Goal: Task Accomplishment & Management: Complete application form

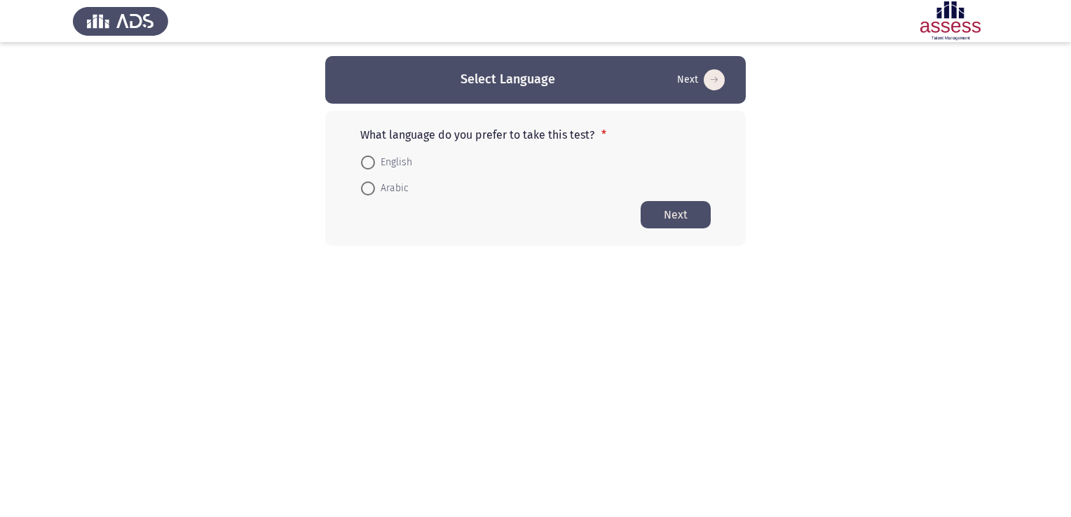
click at [365, 160] on span at bounding box center [368, 163] width 14 height 14
click at [365, 160] on input "English" at bounding box center [368, 163] width 14 height 14
radio input "true"
click at [673, 212] on button "Next" at bounding box center [676, 213] width 70 height 27
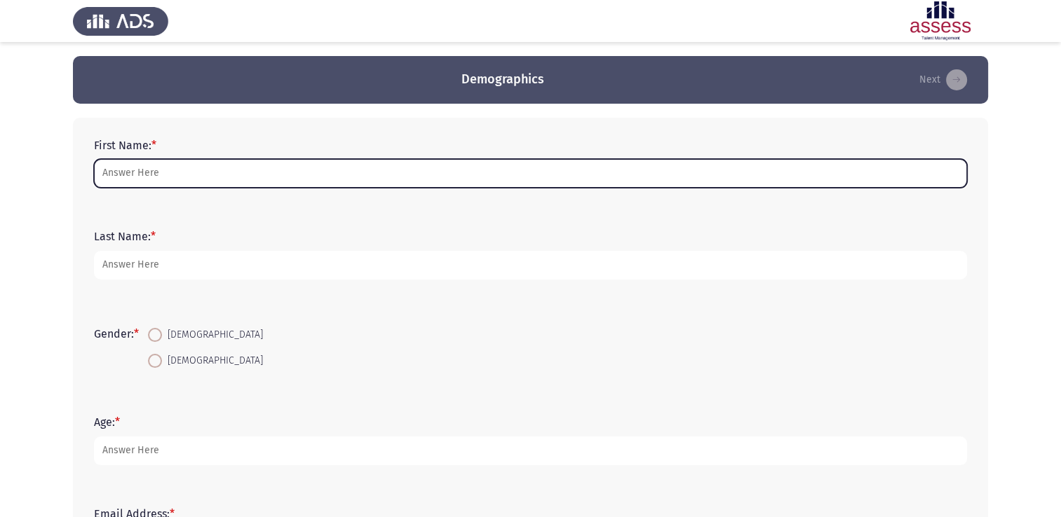
click at [174, 172] on input "First Name: *" at bounding box center [530, 173] width 873 height 29
type input "Matt"
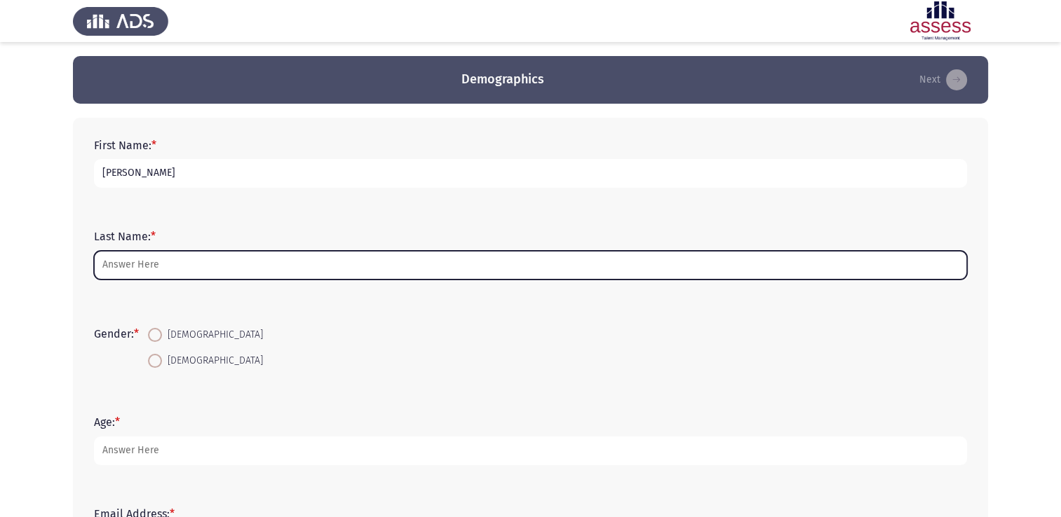
click at [161, 262] on input "Last Name: *" at bounding box center [530, 265] width 873 height 29
type input "Brown"
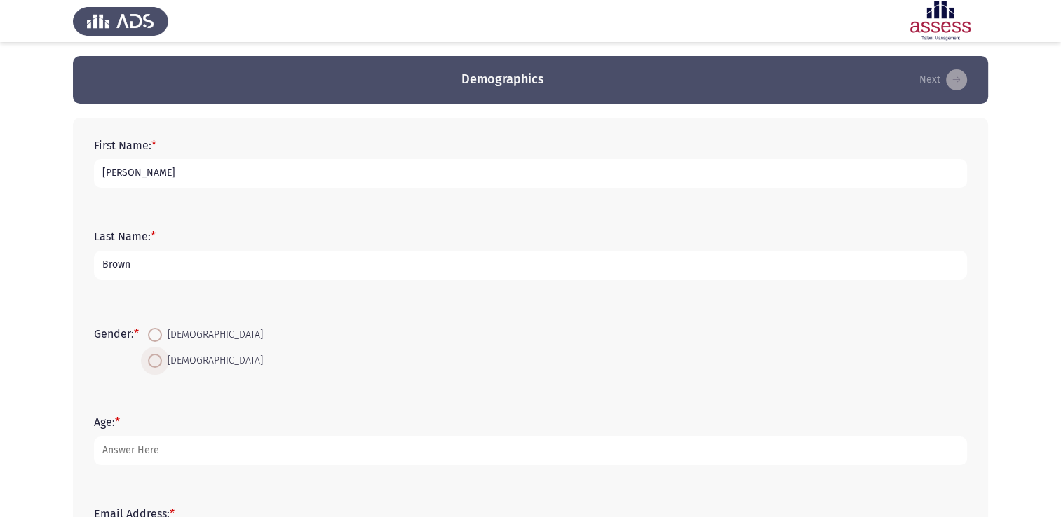
click at [157, 362] on span at bounding box center [155, 361] width 14 height 14
click at [157, 362] on input "[DEMOGRAPHIC_DATA]" at bounding box center [155, 361] width 14 height 14
radio input "true"
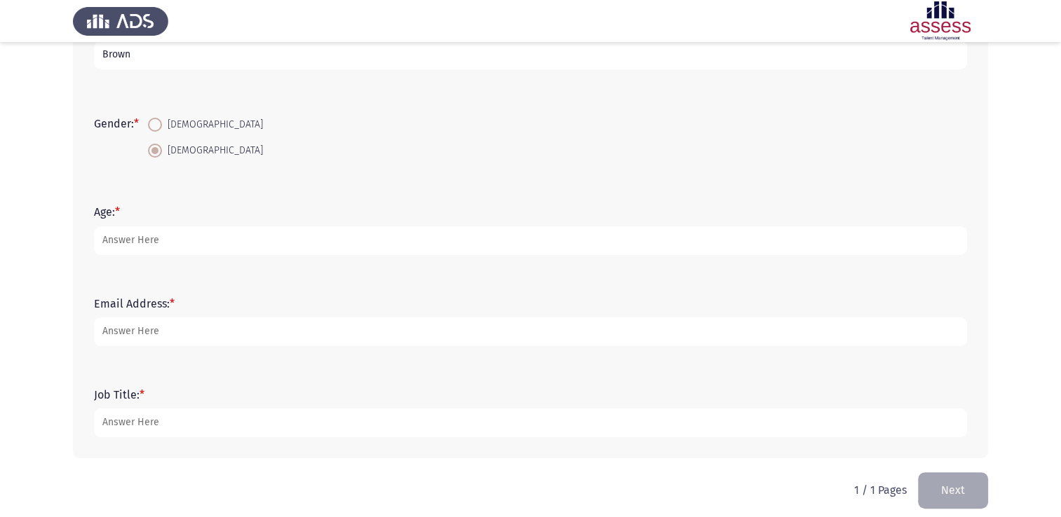
scroll to position [221, 0]
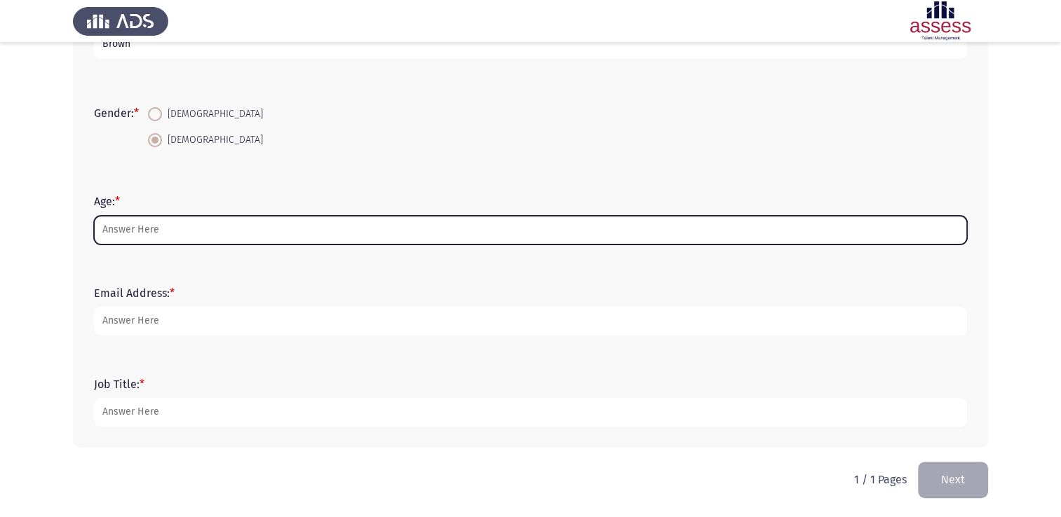
click at [205, 231] on input "Age: *" at bounding box center [530, 230] width 873 height 29
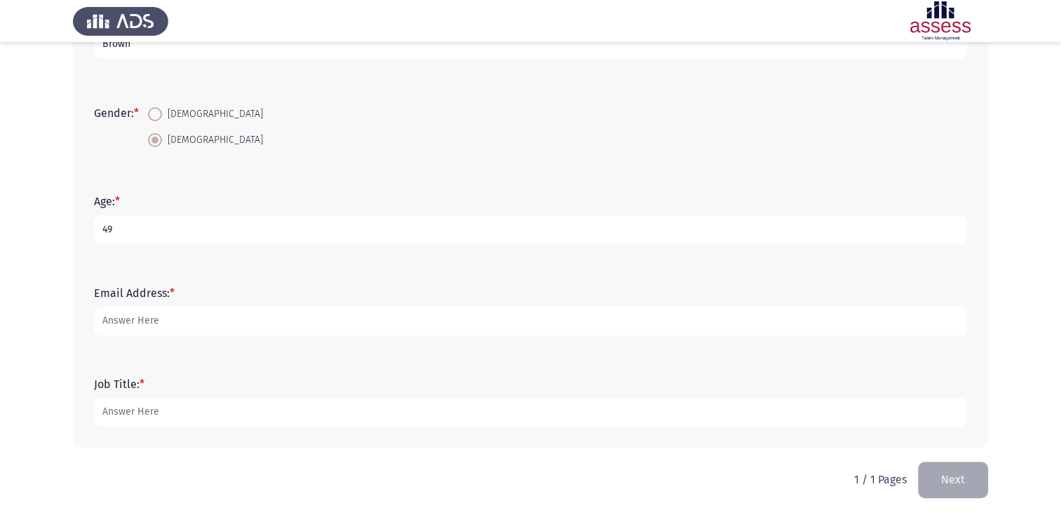
type input "49"
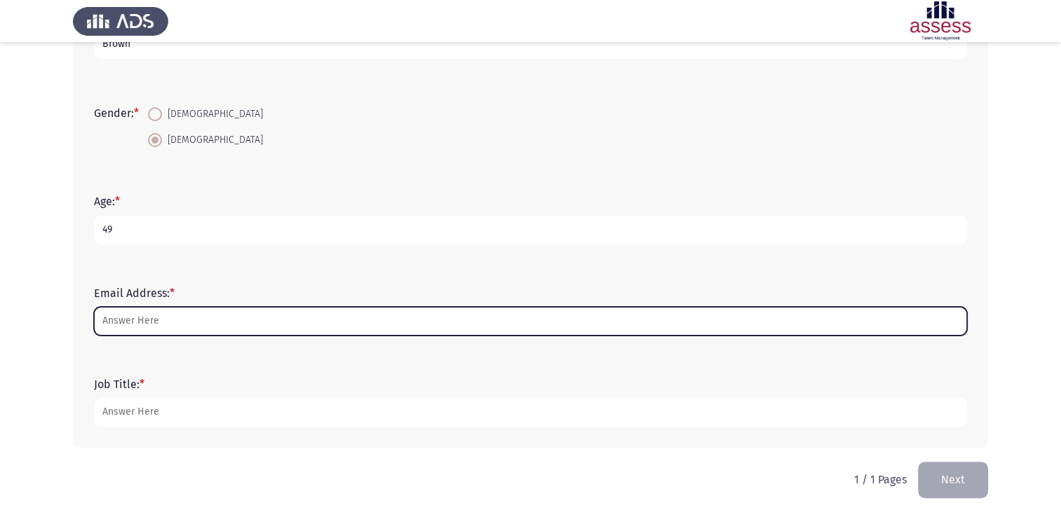
click at [189, 321] on input "Email Address: *" at bounding box center [530, 321] width 873 height 29
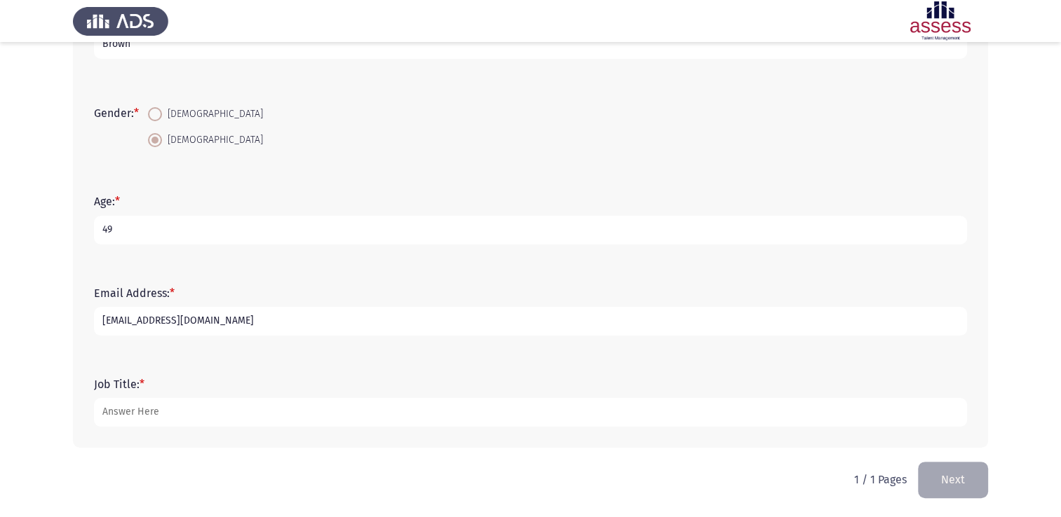
type input "mattbrownconsultancy@gmail.com"
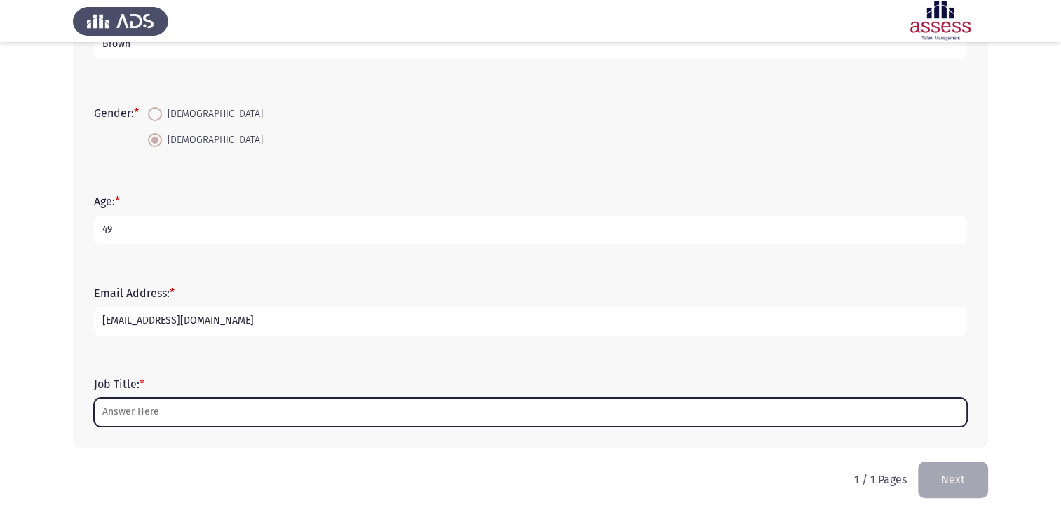
drag, startPoint x: 175, startPoint y: 414, endPoint x: 182, endPoint y: 411, distance: 7.5
click at [176, 414] on input "Job Title: *" at bounding box center [530, 412] width 873 height 29
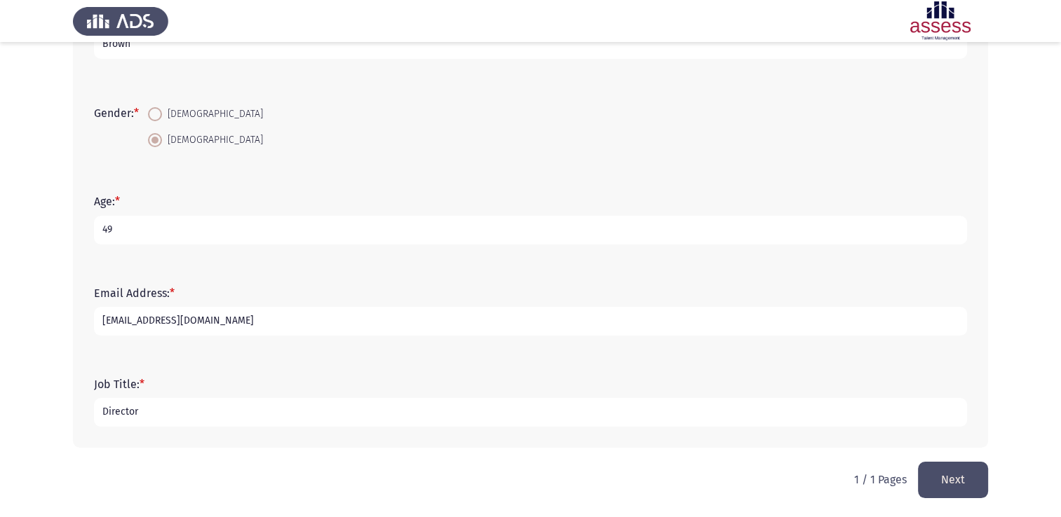
type input "Director"
click at [953, 476] on button "Next" at bounding box center [953, 480] width 70 height 36
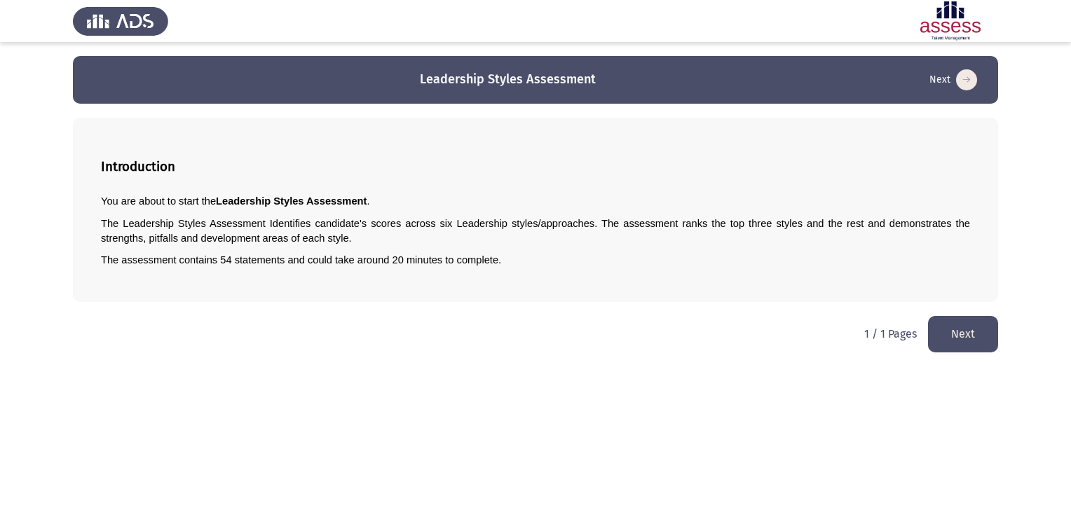
click at [963, 333] on button "Next" at bounding box center [963, 334] width 70 height 36
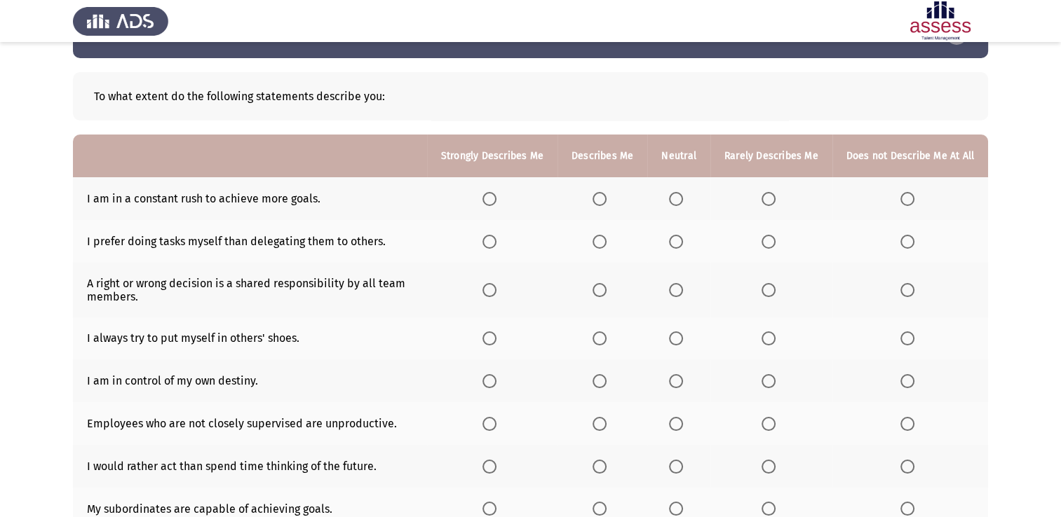
scroll to position [70, 0]
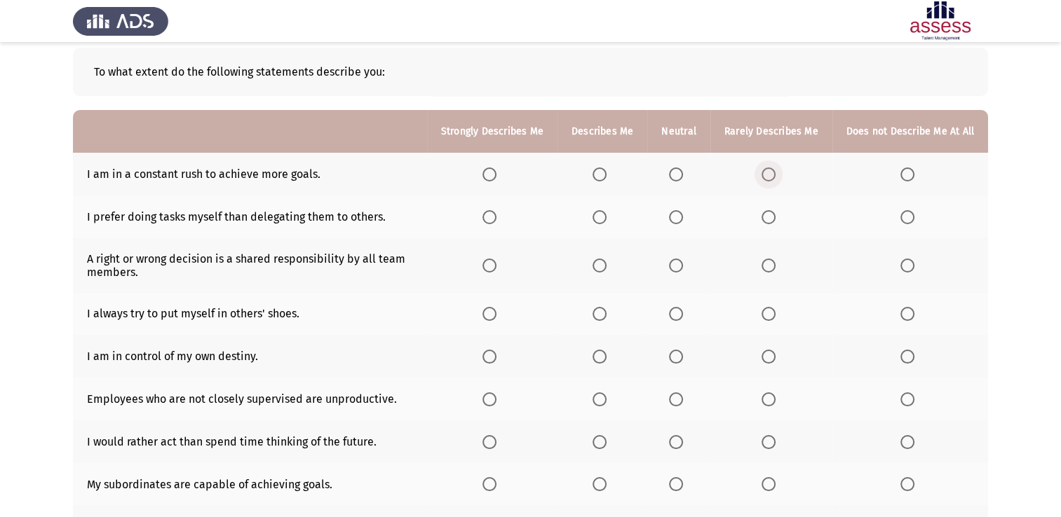
click at [768, 173] on span "Select an option" at bounding box center [768, 175] width 14 height 14
click at [768, 173] on input "Select an option" at bounding box center [768, 175] width 14 height 14
click at [768, 217] on span "Select an option" at bounding box center [768, 217] width 0 height 0
click at [770, 217] on input "Select an option" at bounding box center [768, 217] width 14 height 14
click at [604, 264] on span "Select an option" at bounding box center [599, 266] width 14 height 14
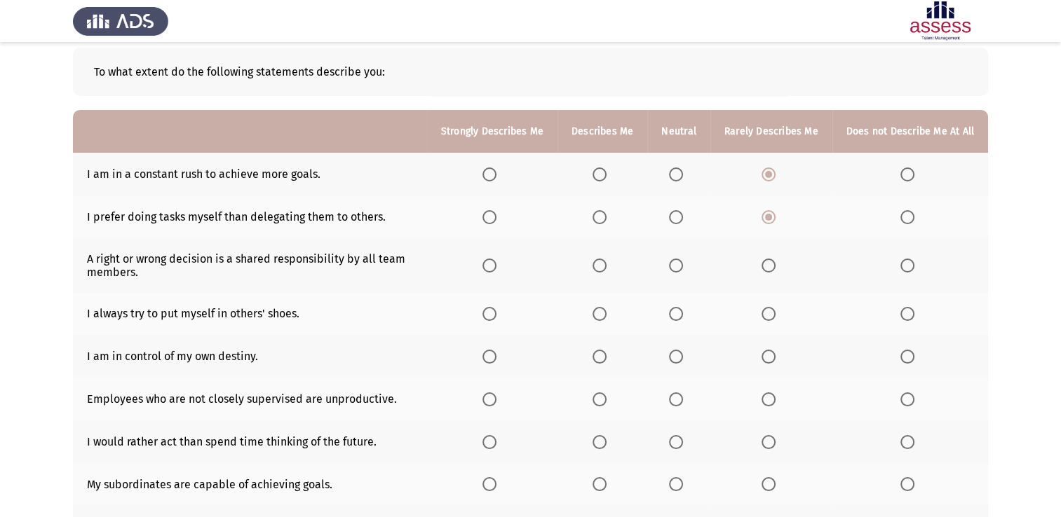
click at [604, 264] on input "Select an option" at bounding box center [599, 266] width 14 height 14
click at [604, 313] on span "Select an option" at bounding box center [599, 314] width 14 height 14
click at [604, 313] on input "Select an option" at bounding box center [599, 314] width 14 height 14
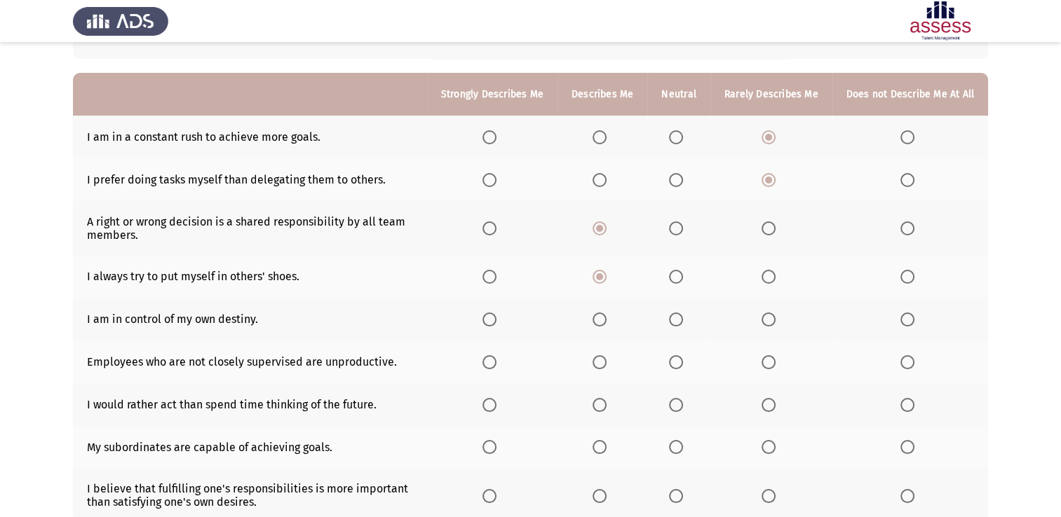
scroll to position [140, 0]
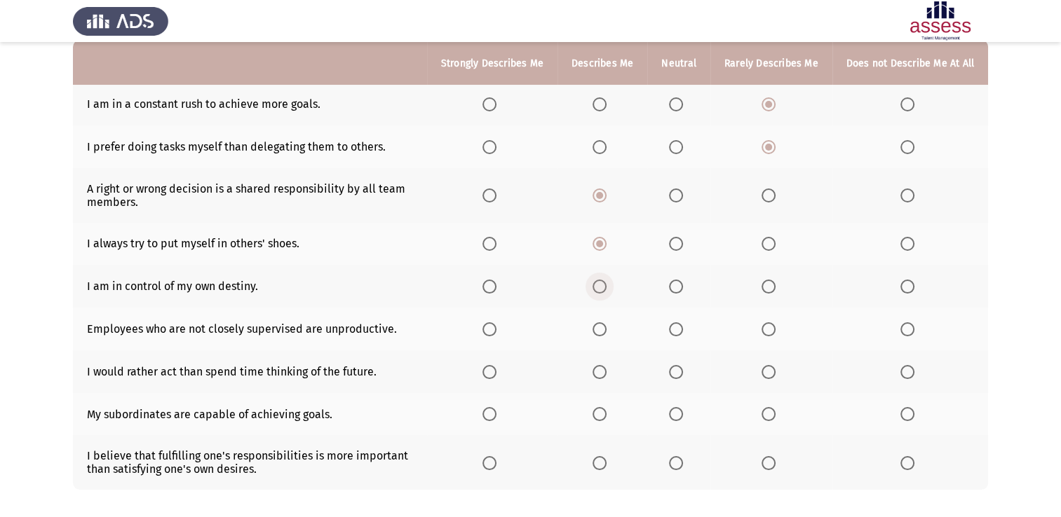
click at [605, 288] on span "Select an option" at bounding box center [599, 287] width 14 height 14
click at [605, 288] on input "Select an option" at bounding box center [599, 287] width 14 height 14
click at [770, 328] on span "Select an option" at bounding box center [768, 329] width 14 height 14
click at [770, 328] on input "Select an option" at bounding box center [768, 329] width 14 height 14
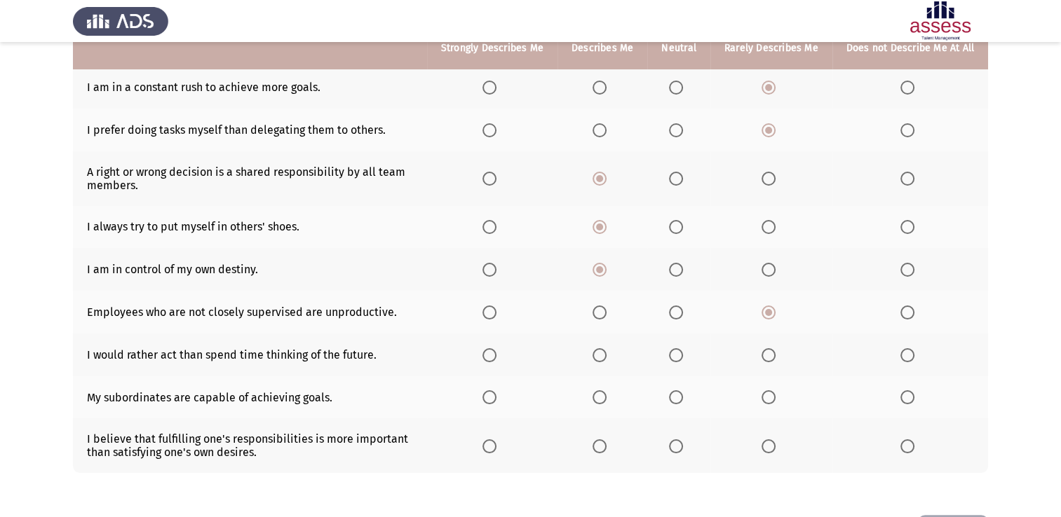
scroll to position [210, 0]
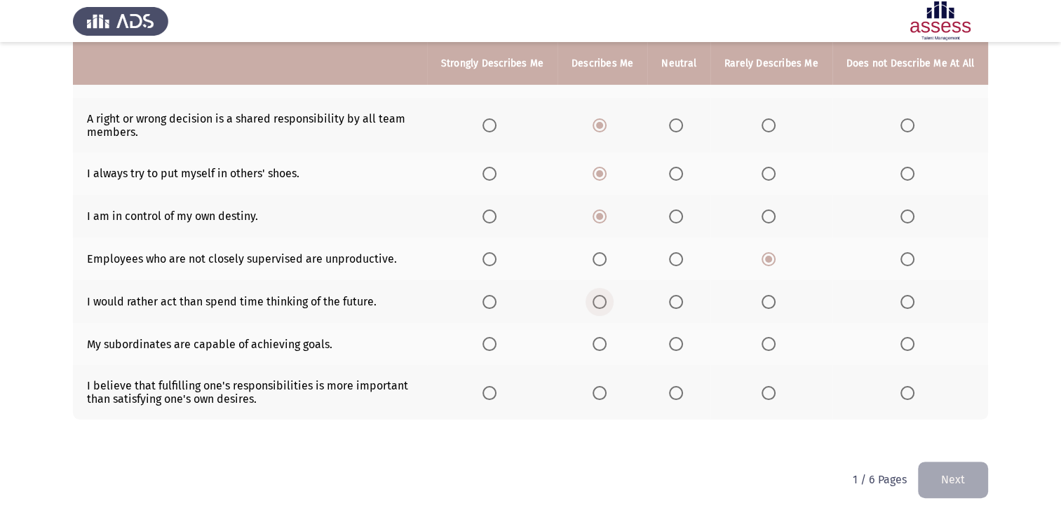
click at [602, 301] on span "Select an option" at bounding box center [599, 302] width 14 height 14
click at [602, 301] on input "Select an option" at bounding box center [599, 302] width 14 height 14
click at [604, 344] on span "Select an option" at bounding box center [599, 344] width 14 height 14
click at [604, 344] on input "Select an option" at bounding box center [599, 344] width 14 height 14
click at [679, 393] on span "Select an option" at bounding box center [676, 393] width 14 height 14
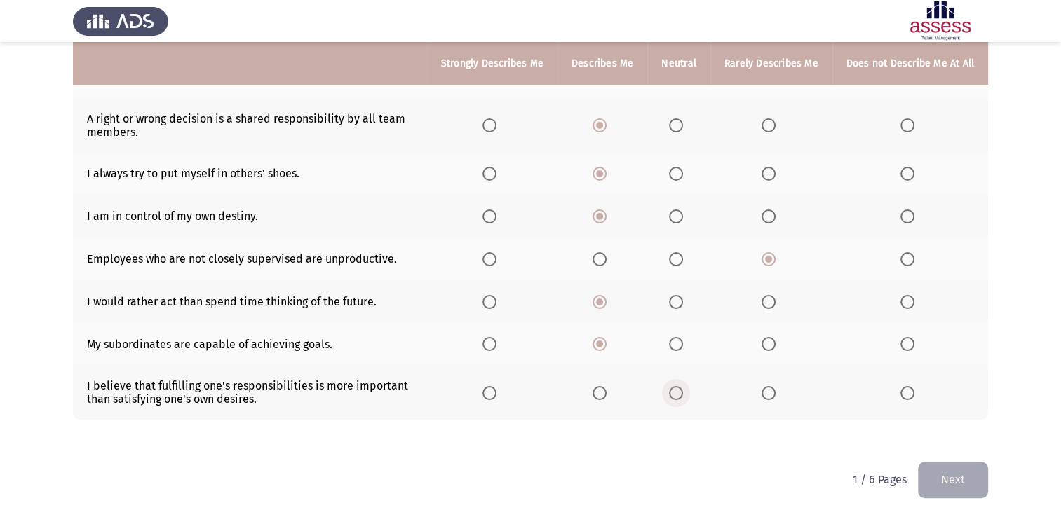
click at [679, 393] on input "Select an option" at bounding box center [676, 393] width 14 height 14
click at [953, 479] on button "Next" at bounding box center [953, 480] width 70 height 36
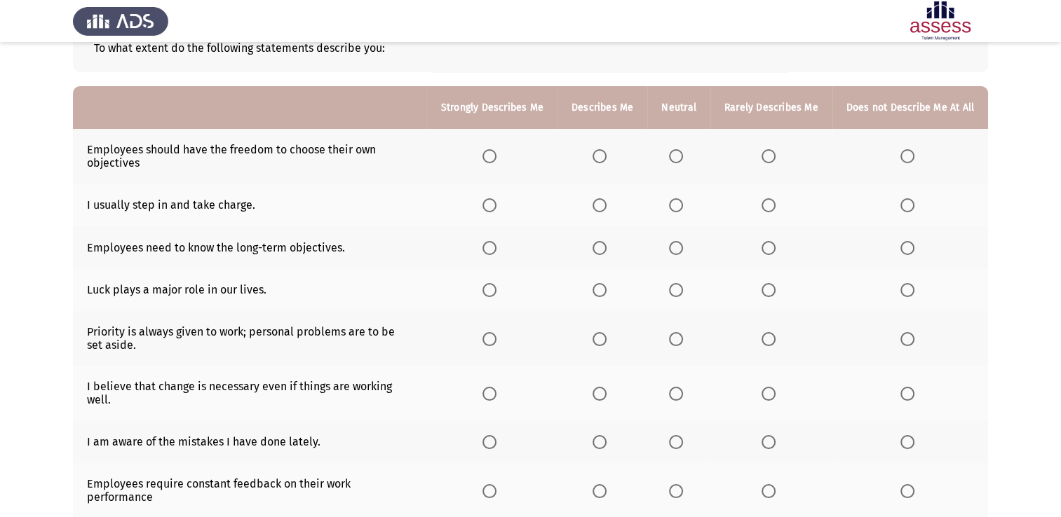
scroll to position [70, 0]
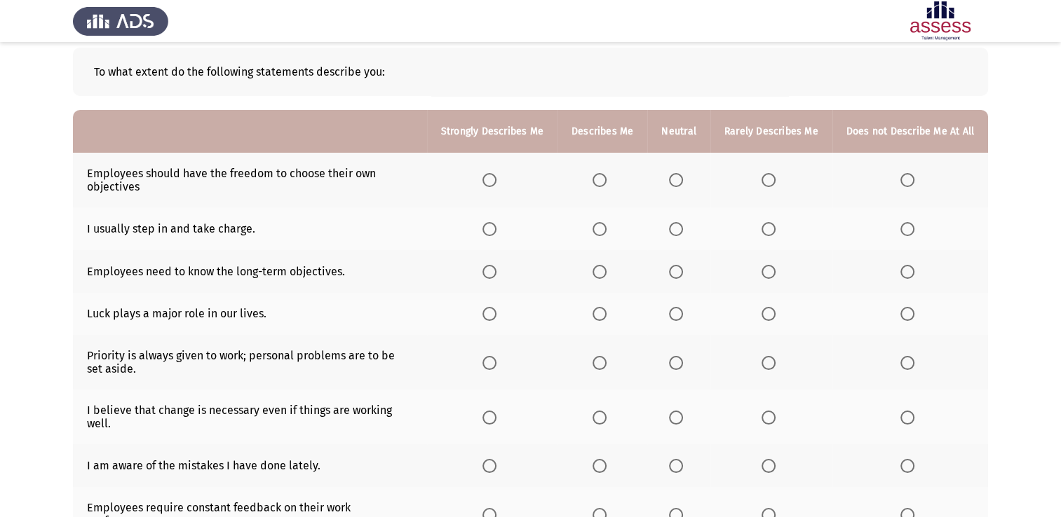
click at [679, 179] on span "Select an option" at bounding box center [676, 180] width 14 height 14
click at [679, 179] on input "Select an option" at bounding box center [676, 180] width 14 height 14
click at [679, 229] on span "Select an option" at bounding box center [676, 229] width 14 height 14
click at [679, 229] on input "Select an option" at bounding box center [676, 229] width 14 height 14
click at [603, 272] on span "Select an option" at bounding box center [599, 272] width 14 height 14
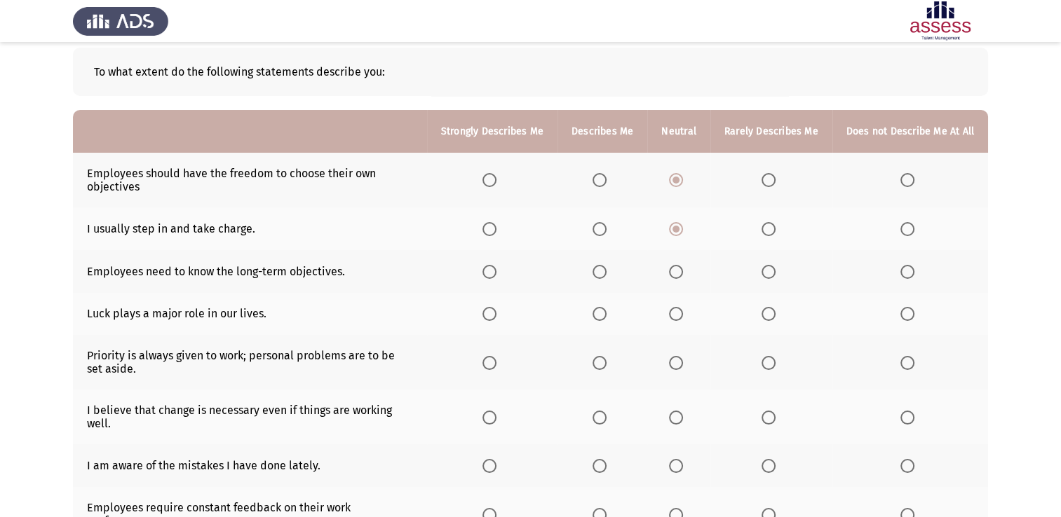
click at [603, 272] on input "Select an option" at bounding box center [599, 272] width 14 height 14
click at [769, 315] on span "Select an option" at bounding box center [768, 314] width 14 height 14
click at [769, 315] on input "Select an option" at bounding box center [768, 314] width 14 height 14
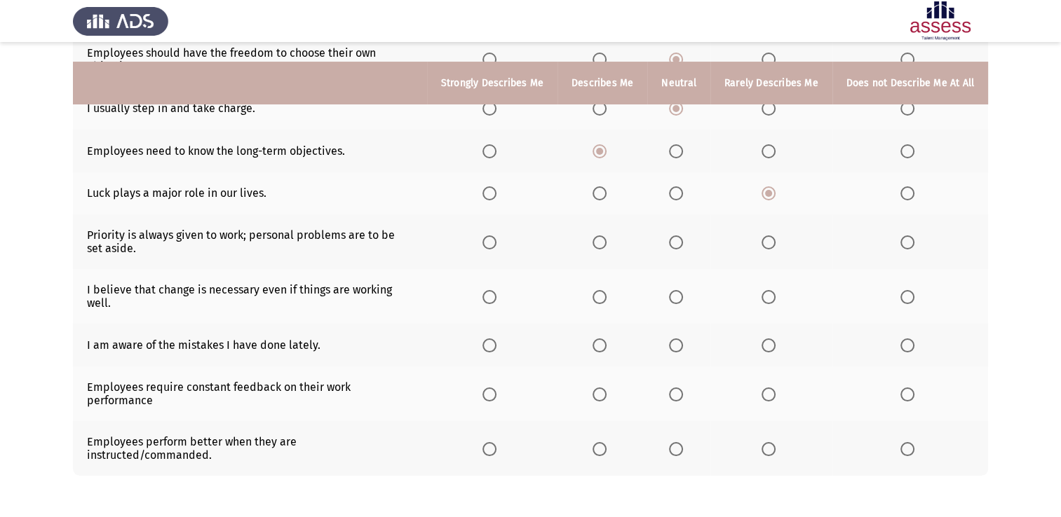
scroll to position [210, 0]
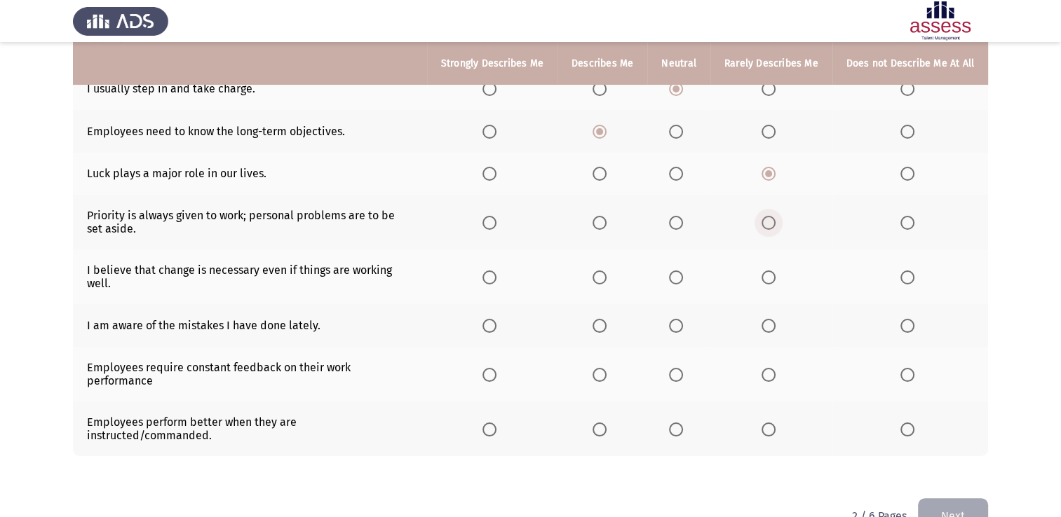
click at [768, 224] on span "Select an option" at bounding box center [768, 223] width 14 height 14
click at [768, 224] on input "Select an option" at bounding box center [768, 223] width 14 height 14
click at [679, 273] on span "Select an option" at bounding box center [676, 278] width 14 height 14
click at [679, 273] on input "Select an option" at bounding box center [676, 278] width 14 height 14
click at [599, 326] on span "Select an option" at bounding box center [599, 326] width 0 height 0
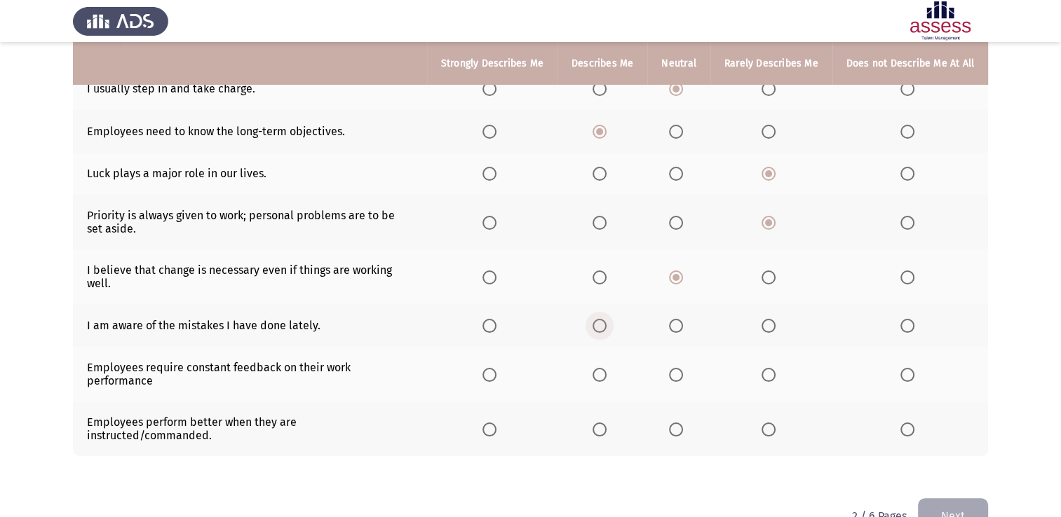
click at [604, 319] on input "Select an option" at bounding box center [599, 326] width 14 height 14
click at [679, 368] on span "Select an option" at bounding box center [676, 375] width 14 height 14
click at [679, 368] on input "Select an option" at bounding box center [676, 375] width 14 height 14
click at [680, 423] on span "Select an option" at bounding box center [676, 430] width 14 height 14
click at [680, 423] on input "Select an option" at bounding box center [676, 430] width 14 height 14
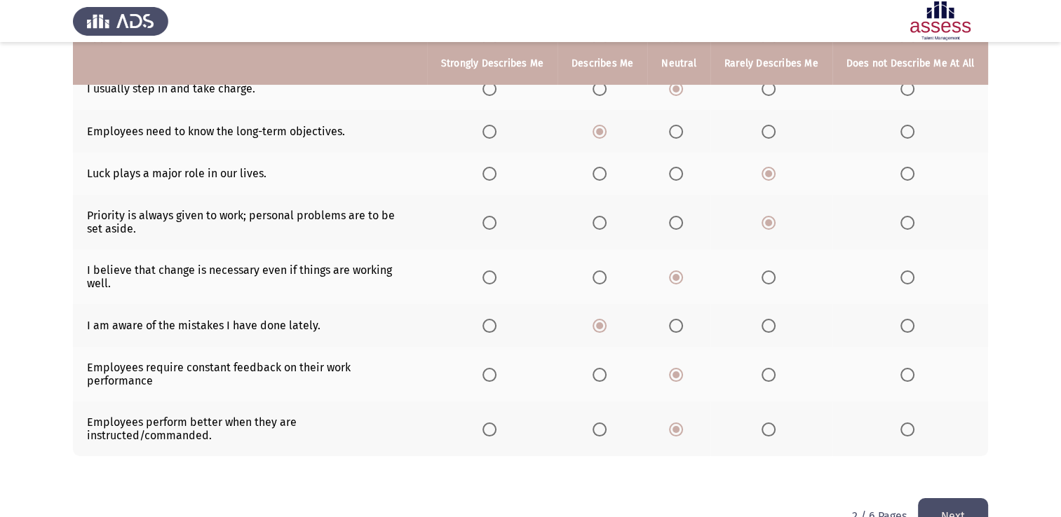
click at [953, 498] on button "Next" at bounding box center [953, 516] width 70 height 36
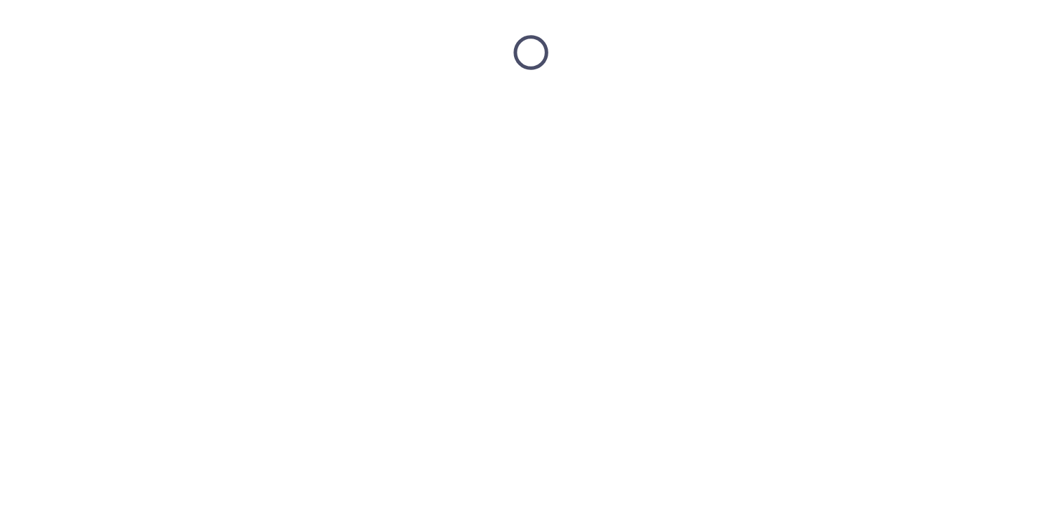
scroll to position [0, 0]
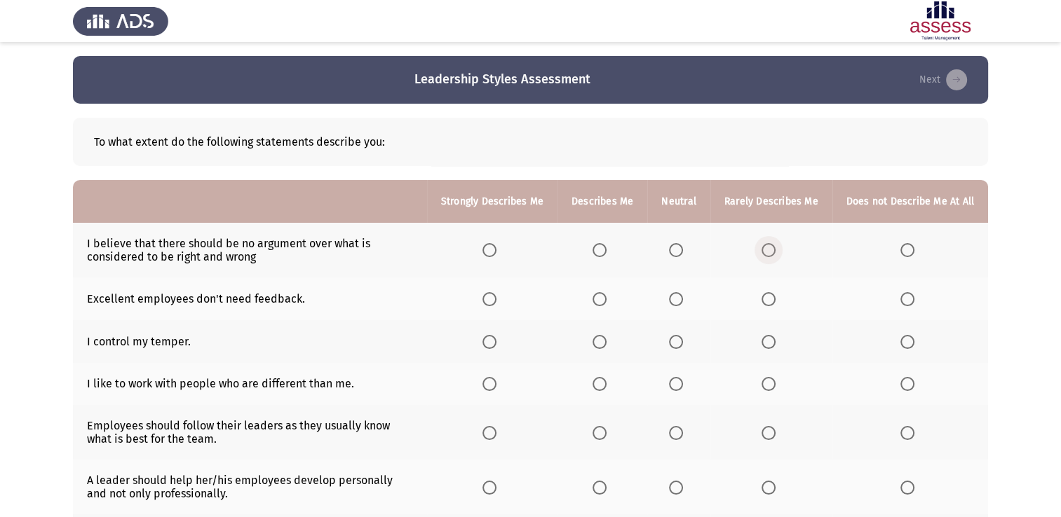
click at [768, 250] on span "Select an option" at bounding box center [768, 250] width 14 height 14
click at [768, 250] on input "Select an option" at bounding box center [768, 250] width 14 height 14
click at [908, 297] on span "Select an option" at bounding box center [907, 299] width 14 height 14
click at [908, 297] on input "Select an option" at bounding box center [907, 299] width 14 height 14
click at [495, 341] on span "Select an option" at bounding box center [489, 342] width 14 height 14
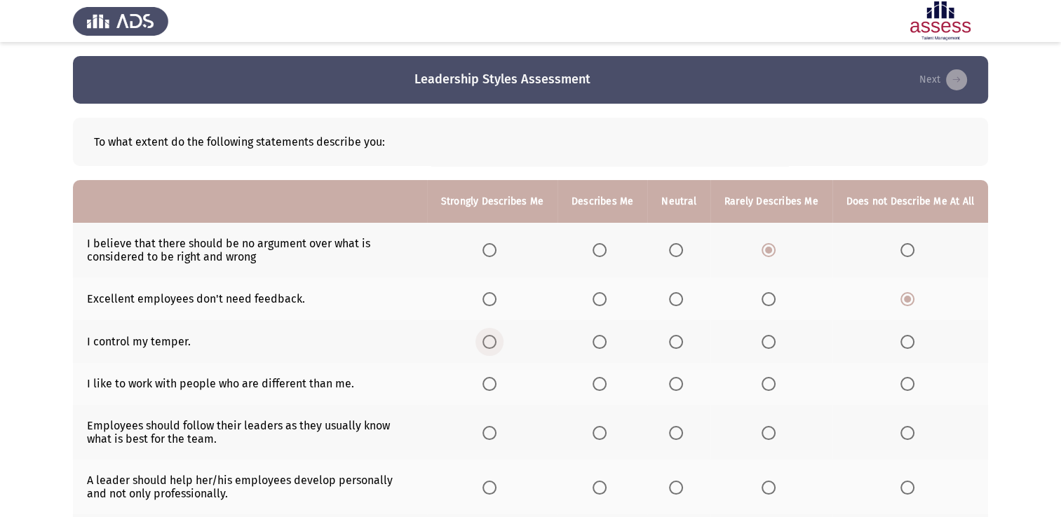
click at [495, 341] on input "Select an option" at bounding box center [489, 342] width 14 height 14
click at [599, 384] on span "Select an option" at bounding box center [599, 384] width 0 height 0
click at [604, 384] on input "Select an option" at bounding box center [599, 384] width 14 height 14
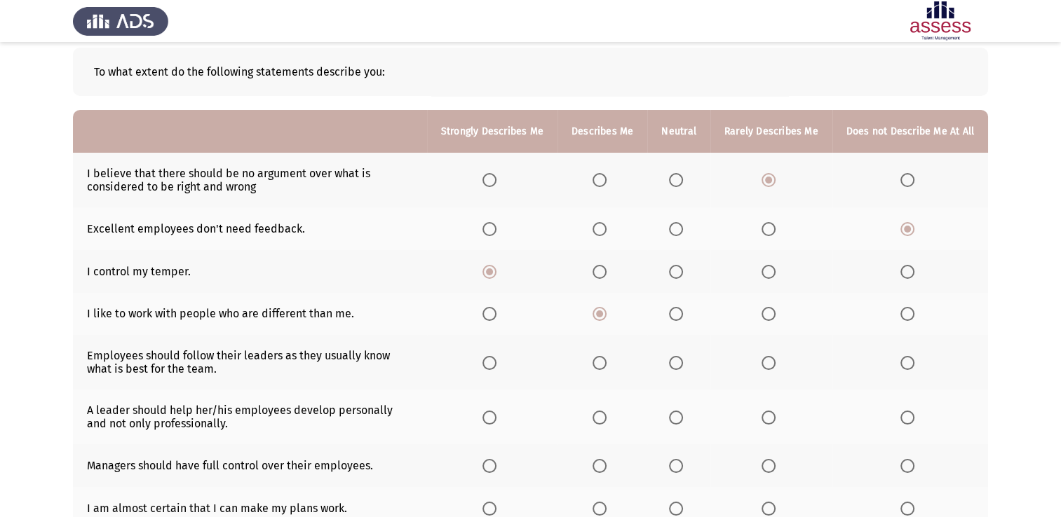
scroll to position [140, 0]
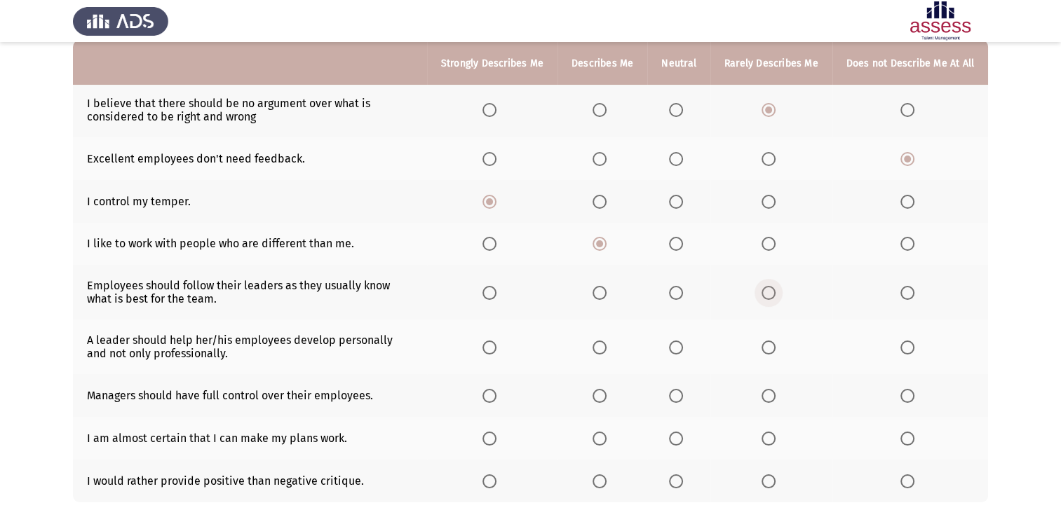
click at [770, 293] on span "Select an option" at bounding box center [768, 293] width 14 height 14
click at [770, 293] on input "Select an option" at bounding box center [768, 293] width 14 height 14
click at [495, 349] on span "Select an option" at bounding box center [489, 348] width 14 height 14
click at [495, 349] on input "Select an option" at bounding box center [489, 348] width 14 height 14
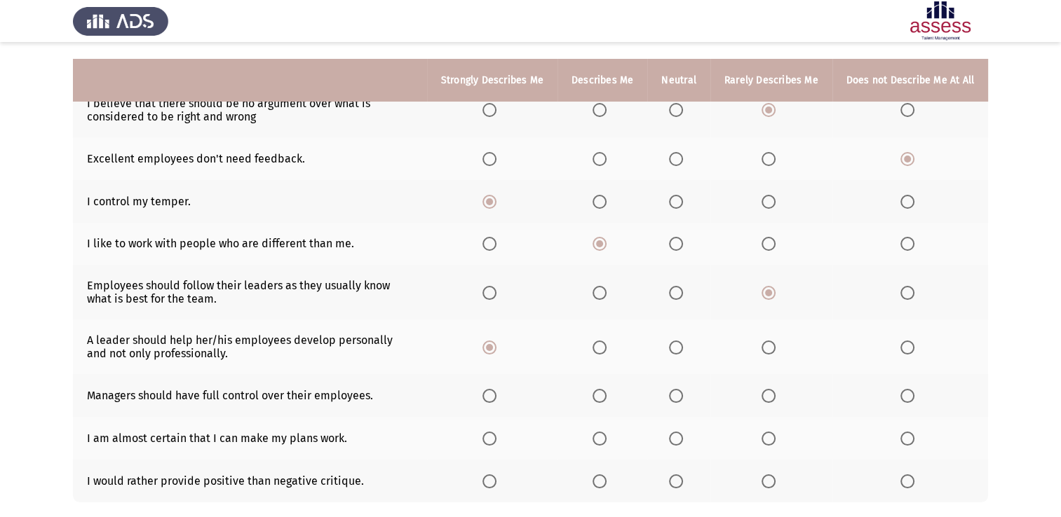
scroll to position [210, 0]
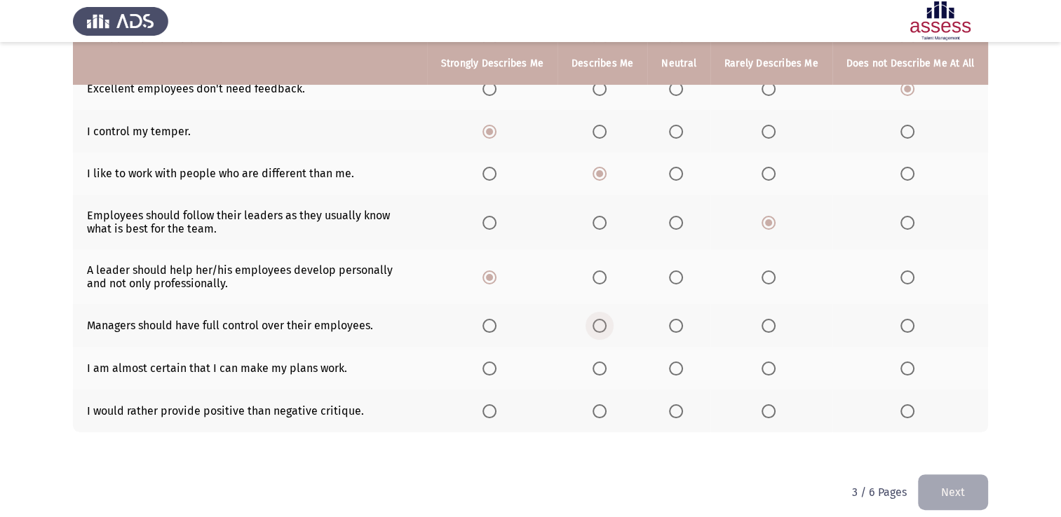
click at [606, 328] on span "Select an option" at bounding box center [599, 326] width 14 height 14
click at [606, 328] on input "Select an option" at bounding box center [599, 326] width 14 height 14
click at [604, 369] on span "Select an option" at bounding box center [599, 369] width 14 height 14
click at [604, 369] on input "Select an option" at bounding box center [599, 369] width 14 height 14
click at [679, 411] on span "Select an option" at bounding box center [676, 411] width 14 height 14
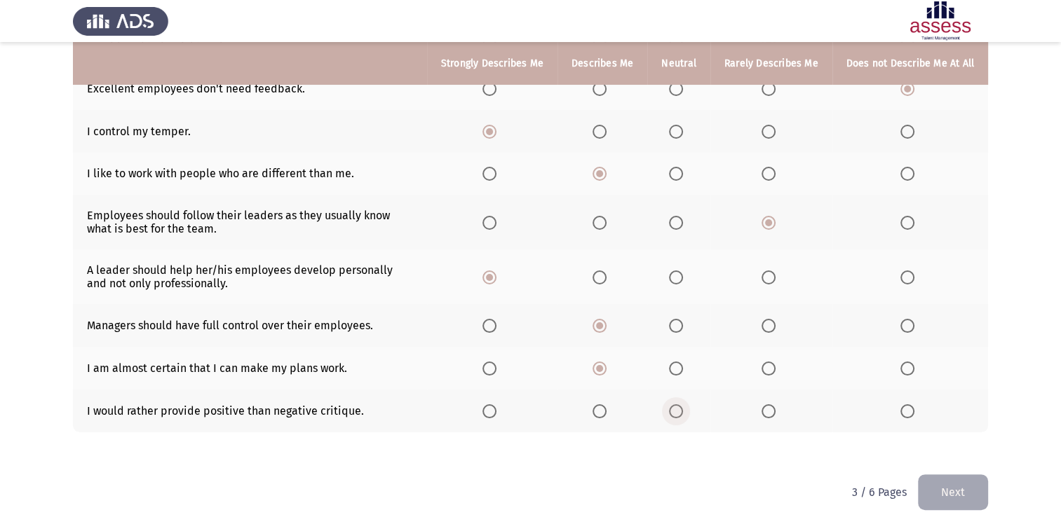
click at [679, 411] on input "Select an option" at bounding box center [676, 411] width 14 height 14
click at [953, 492] on button "Next" at bounding box center [953, 493] width 70 height 36
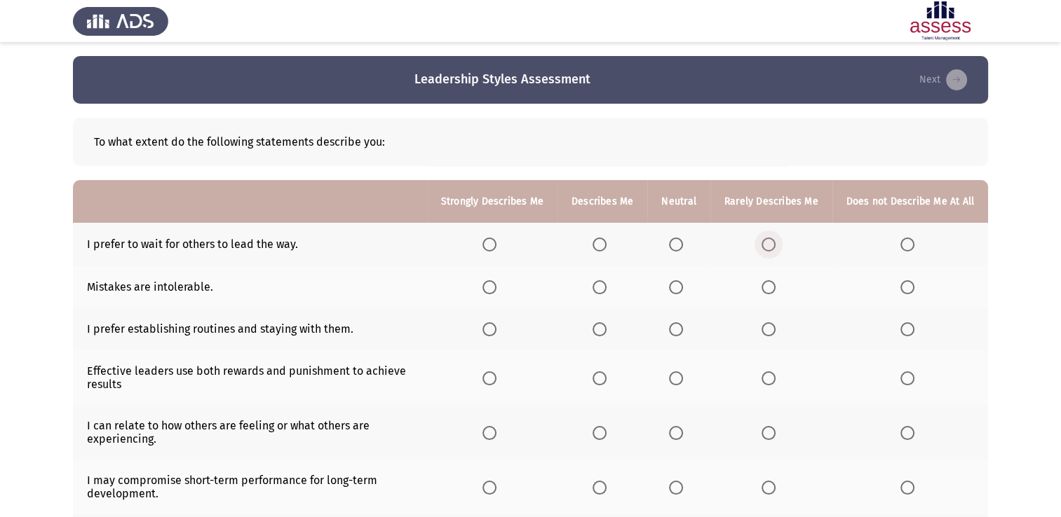
click at [771, 243] on span "Select an option" at bounding box center [768, 245] width 14 height 14
click at [771, 243] on input "Select an option" at bounding box center [768, 245] width 14 height 14
click at [770, 287] on span "Select an option" at bounding box center [768, 287] width 14 height 14
click at [770, 287] on input "Select an option" at bounding box center [768, 287] width 14 height 14
click at [905, 285] on span "Select an option" at bounding box center [907, 287] width 14 height 14
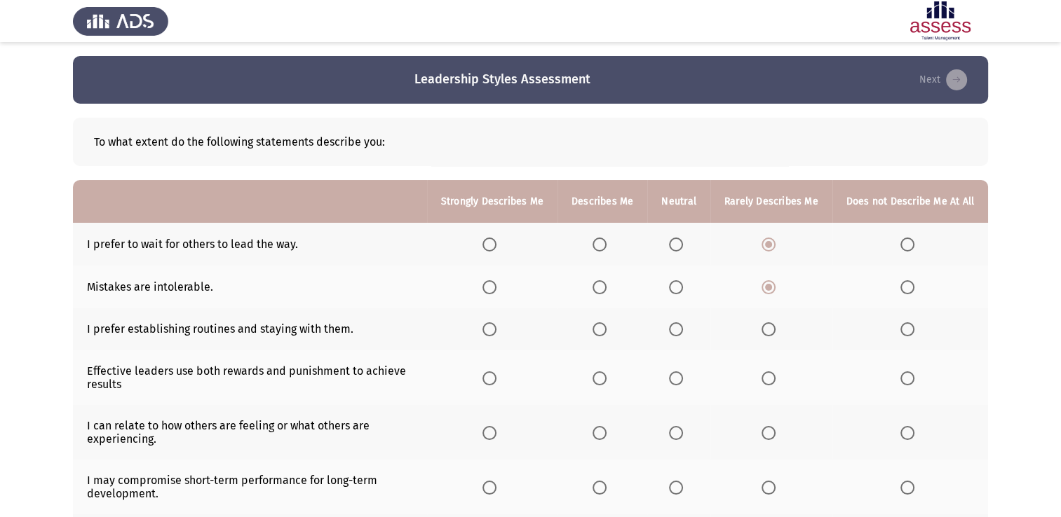
click at [905, 285] on input "Select an option" at bounding box center [907, 287] width 14 height 14
click at [679, 329] on span "Select an option" at bounding box center [676, 329] width 14 height 14
click at [679, 329] on input "Select an option" at bounding box center [676, 329] width 14 height 14
click at [768, 377] on span "Select an option" at bounding box center [768, 379] width 14 height 14
click at [768, 377] on input "Select an option" at bounding box center [768, 379] width 14 height 14
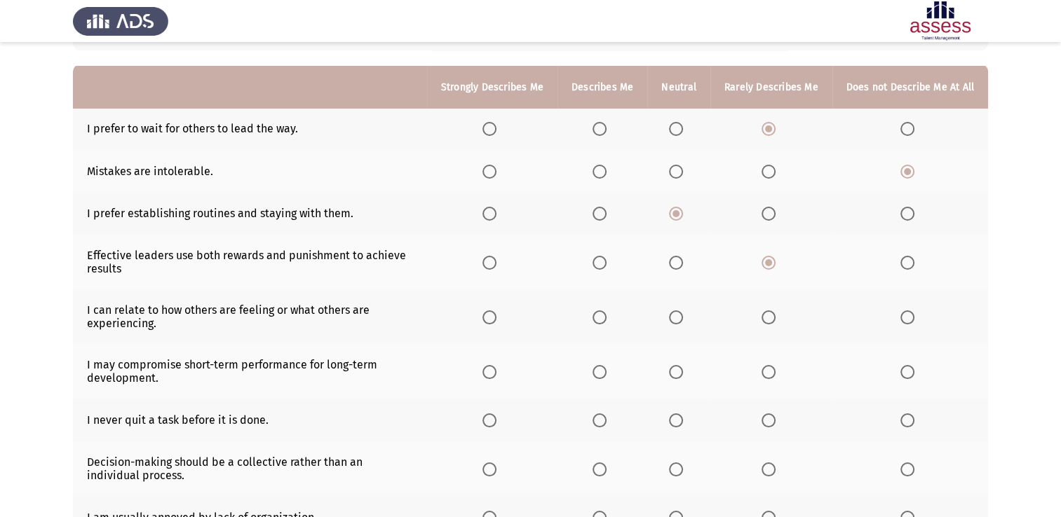
scroll to position [140, 0]
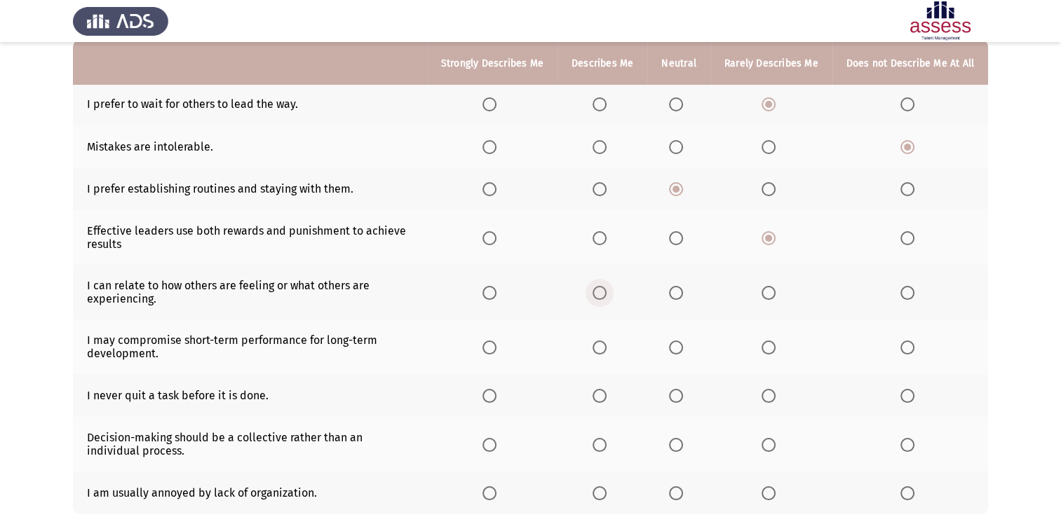
click at [604, 293] on span "Select an option" at bounding box center [599, 293] width 14 height 14
click at [604, 293] on input "Select an option" at bounding box center [599, 293] width 14 height 14
click at [604, 348] on span "Select an option" at bounding box center [599, 348] width 14 height 14
click at [604, 348] on input "Select an option" at bounding box center [599, 348] width 14 height 14
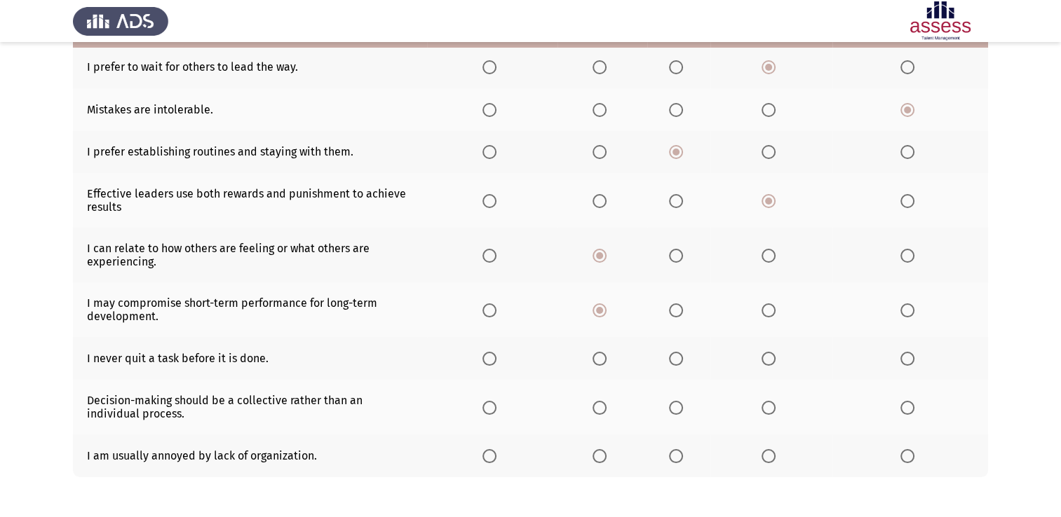
scroll to position [210, 0]
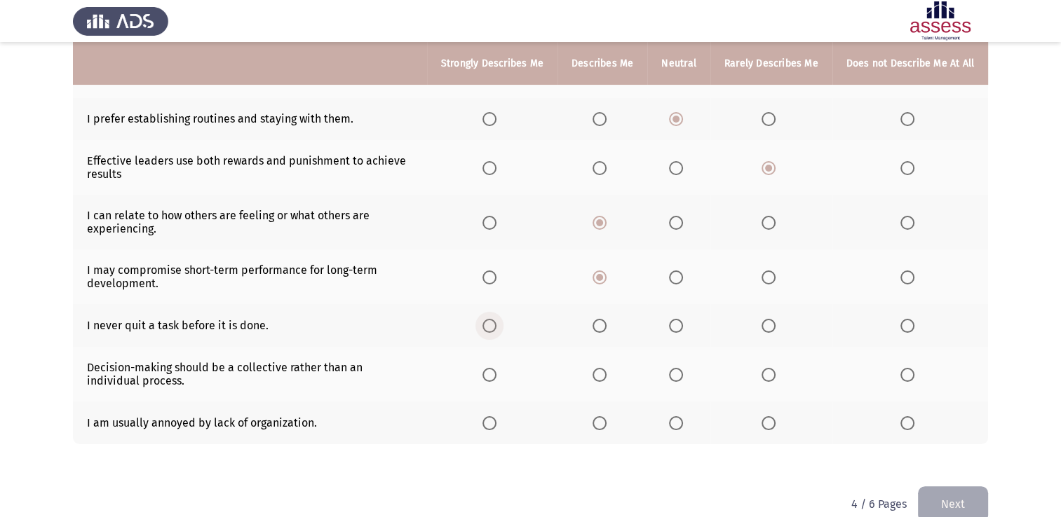
click at [496, 326] on span "Select an option" at bounding box center [489, 326] width 14 height 14
click at [496, 326] on input "Select an option" at bounding box center [489, 326] width 14 height 14
click at [603, 376] on span "Select an option" at bounding box center [599, 375] width 14 height 14
click at [603, 376] on input "Select an option" at bounding box center [599, 375] width 14 height 14
click at [606, 425] on span "Select an option" at bounding box center [599, 423] width 14 height 14
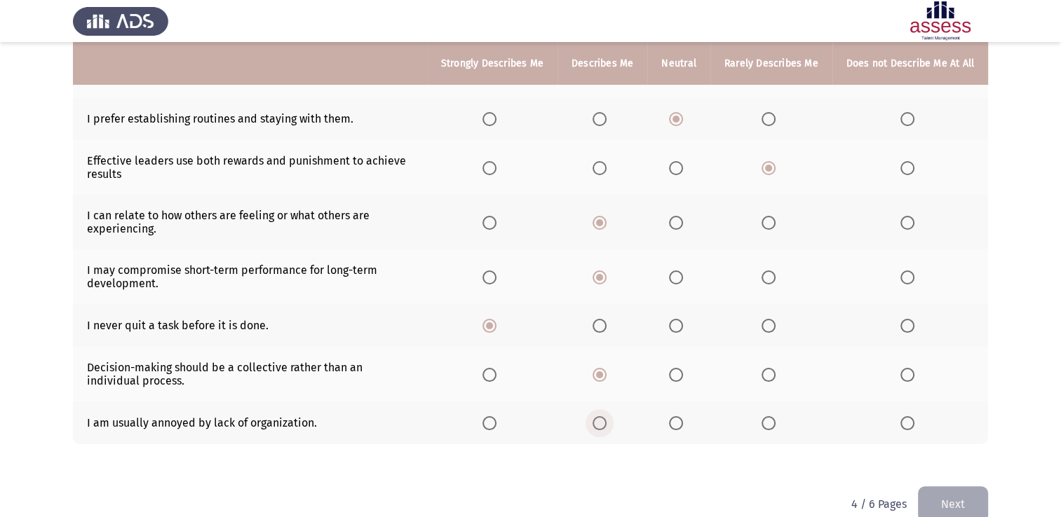
click at [606, 425] on input "Select an option" at bounding box center [599, 423] width 14 height 14
click at [951, 504] on button "Next" at bounding box center [953, 504] width 70 height 36
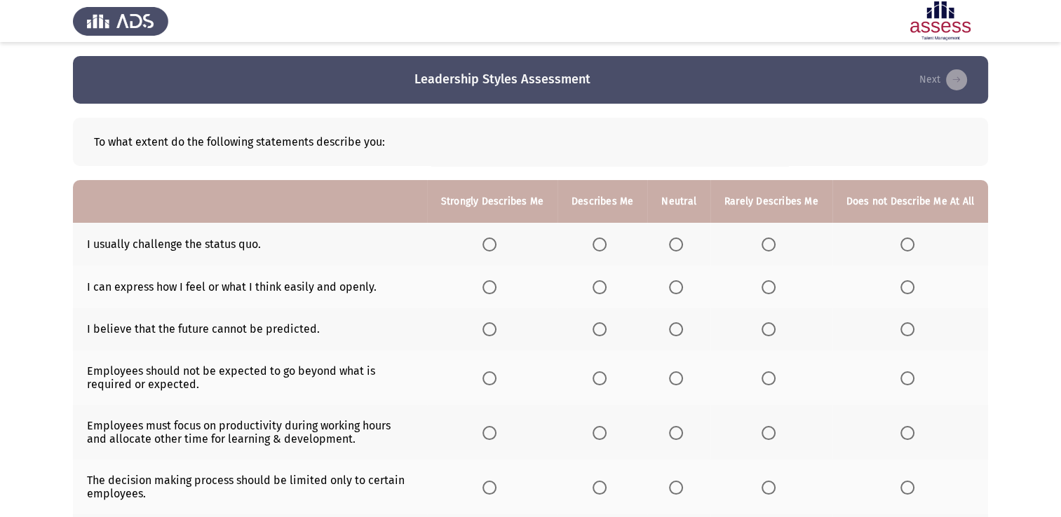
scroll to position [70, 0]
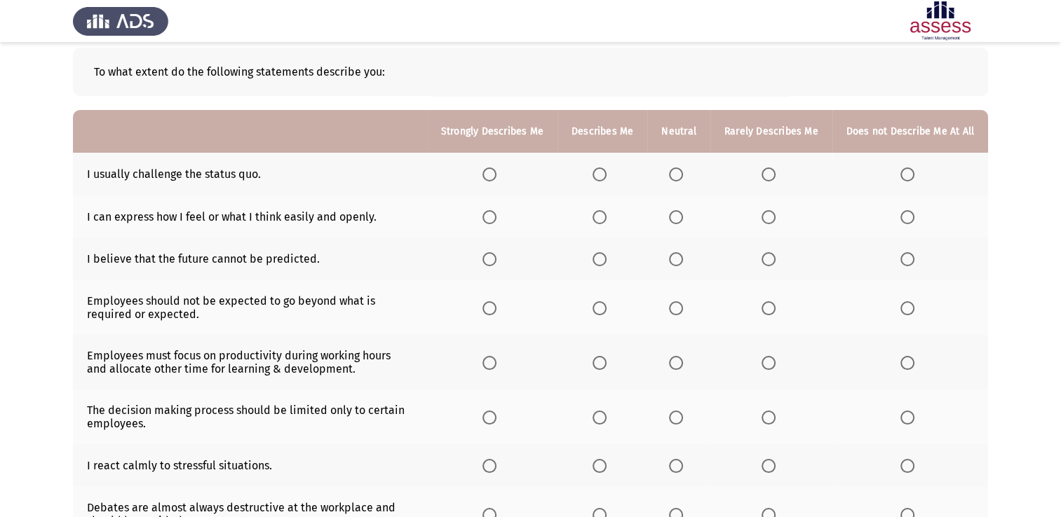
click at [602, 174] on span "Select an option" at bounding box center [599, 175] width 14 height 14
click at [602, 174] on input "Select an option" at bounding box center [599, 175] width 14 height 14
click at [603, 215] on span "Select an option" at bounding box center [599, 217] width 14 height 14
click at [603, 215] on input "Select an option" at bounding box center [599, 217] width 14 height 14
click at [603, 259] on span "Select an option" at bounding box center [599, 259] width 14 height 14
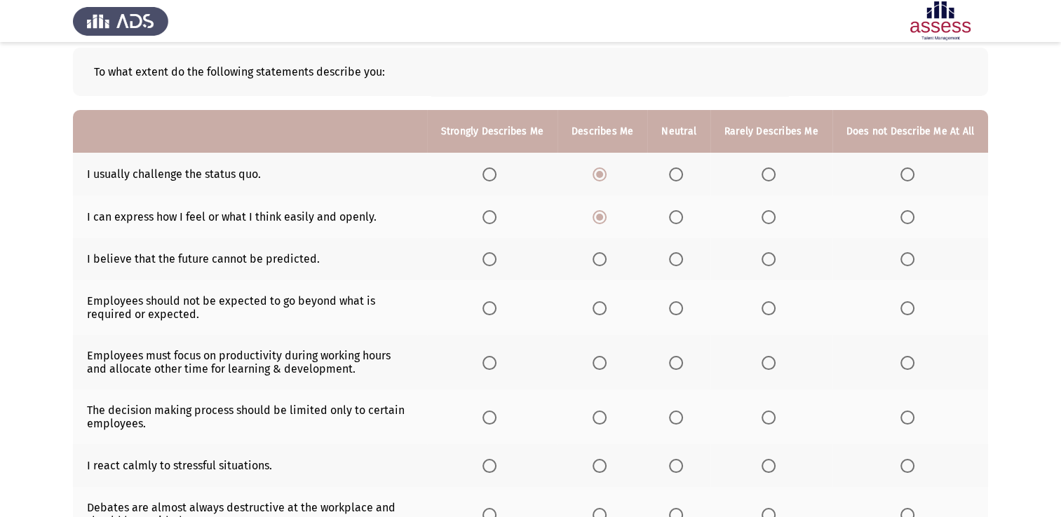
click at [603, 259] on input "Select an option" at bounding box center [599, 259] width 14 height 14
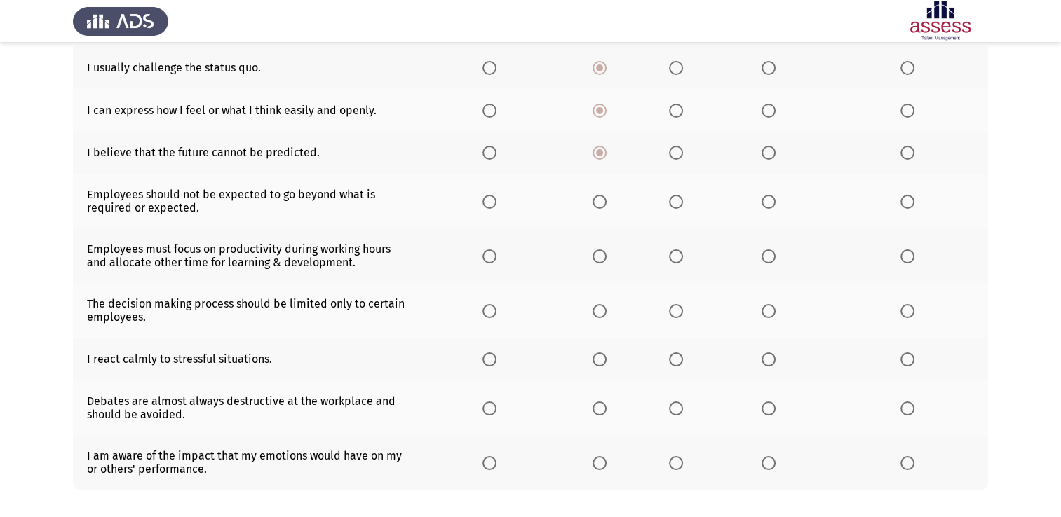
scroll to position [210, 0]
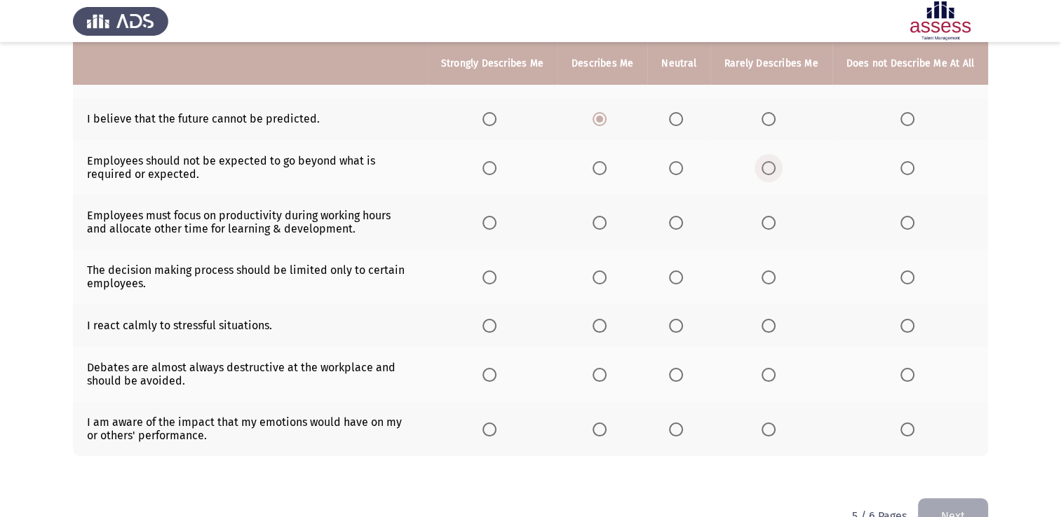
click at [769, 165] on span "Select an option" at bounding box center [768, 168] width 14 height 14
click at [769, 165] on input "Select an option" at bounding box center [768, 168] width 14 height 14
click at [773, 223] on span "Select an option" at bounding box center [768, 223] width 14 height 14
click at [773, 223] on input "Select an option" at bounding box center [768, 223] width 14 height 14
click at [679, 276] on span "Select an option" at bounding box center [676, 278] width 14 height 14
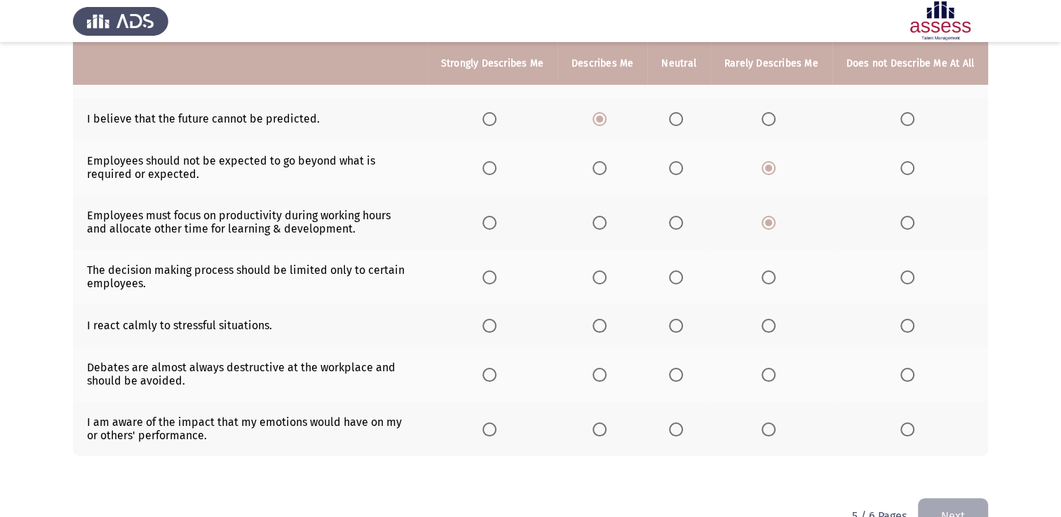
click at [679, 276] on input "Select an option" at bounding box center [676, 278] width 14 height 14
click at [495, 325] on span "Select an option" at bounding box center [489, 326] width 14 height 14
click at [495, 325] on input "Select an option" at bounding box center [489, 326] width 14 height 14
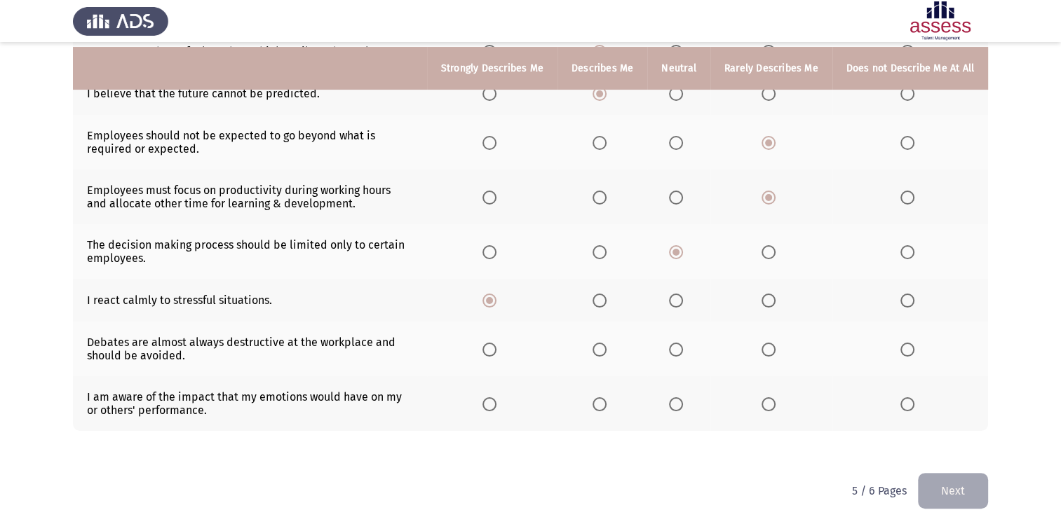
scroll to position [250, 0]
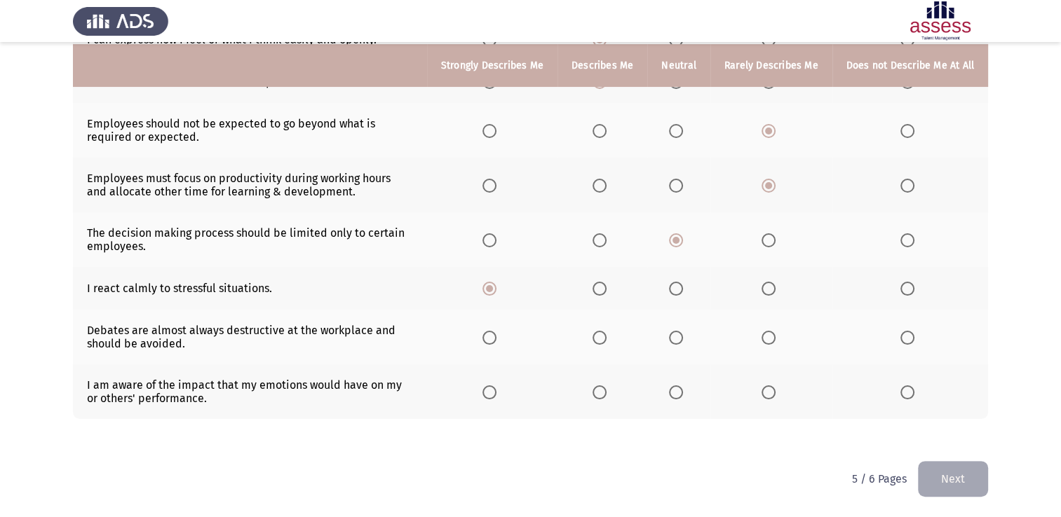
click at [770, 335] on span "Select an option" at bounding box center [768, 338] width 14 height 14
click at [770, 335] on input "Select an option" at bounding box center [768, 338] width 14 height 14
click at [603, 391] on span "Select an option" at bounding box center [599, 393] width 14 height 14
click at [603, 391] on input "Select an option" at bounding box center [599, 393] width 14 height 14
click at [952, 477] on button "Next" at bounding box center [953, 479] width 70 height 36
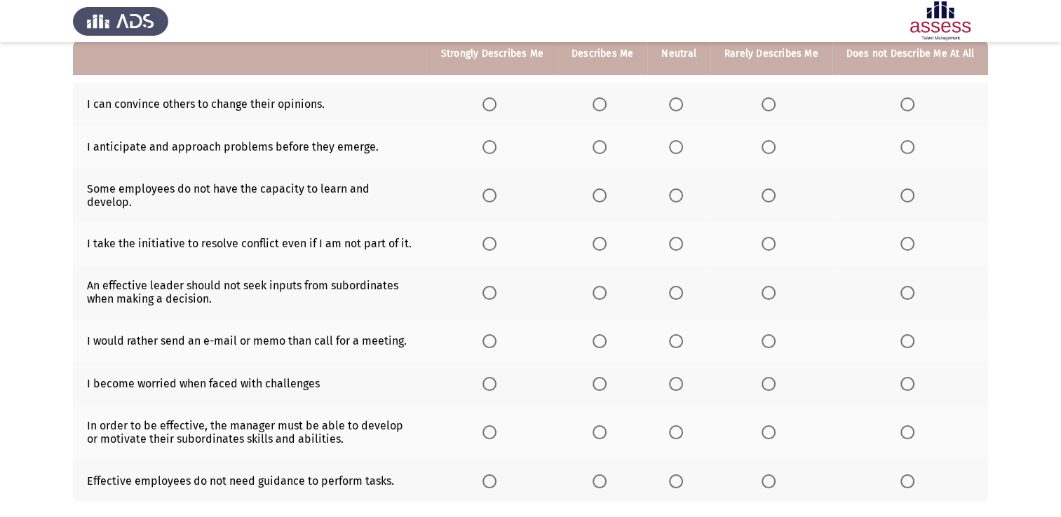
scroll to position [70, 0]
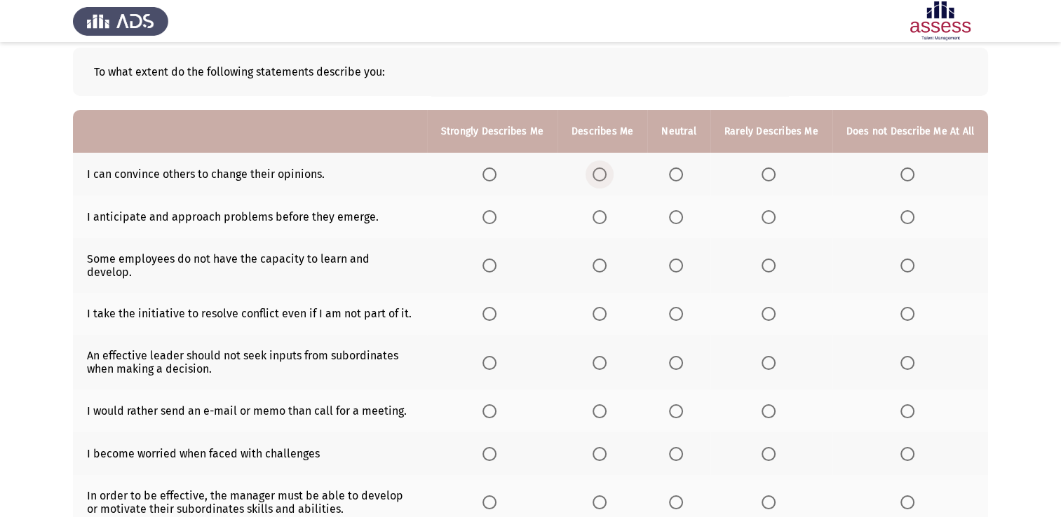
click at [604, 172] on span "Select an option" at bounding box center [599, 175] width 14 height 14
click at [604, 172] on input "Select an option" at bounding box center [599, 175] width 14 height 14
click at [606, 216] on span "Select an option" at bounding box center [599, 217] width 14 height 14
click at [606, 216] on input "Select an option" at bounding box center [599, 217] width 14 height 14
click at [771, 259] on span "Select an option" at bounding box center [768, 266] width 14 height 14
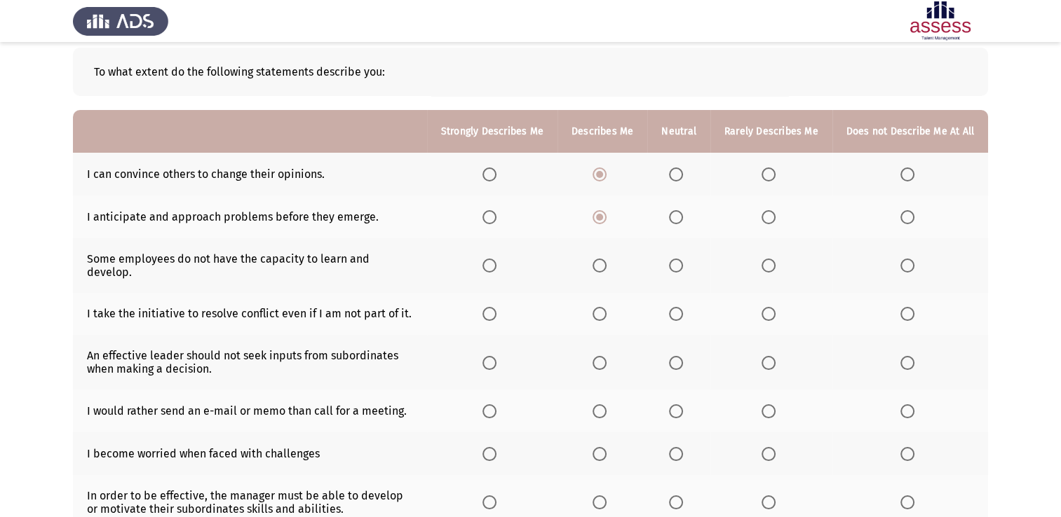
click at [771, 259] on input "Select an option" at bounding box center [768, 266] width 14 height 14
click at [604, 307] on span "Select an option" at bounding box center [599, 314] width 14 height 14
click at [604, 307] on input "Select an option" at bounding box center [599, 314] width 14 height 14
click at [770, 356] on span "Select an option" at bounding box center [768, 363] width 14 height 14
click at [770, 356] on input "Select an option" at bounding box center [768, 363] width 14 height 14
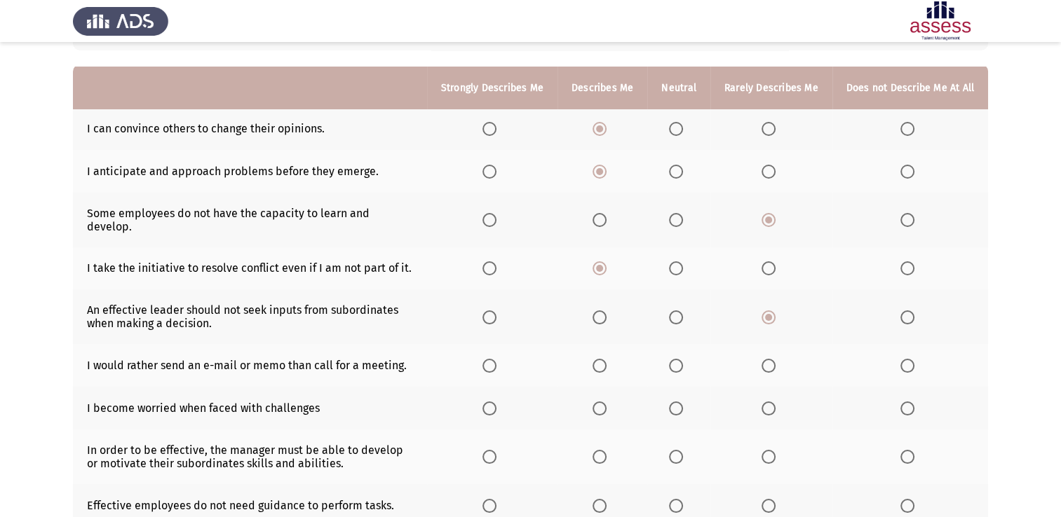
scroll to position [140, 0]
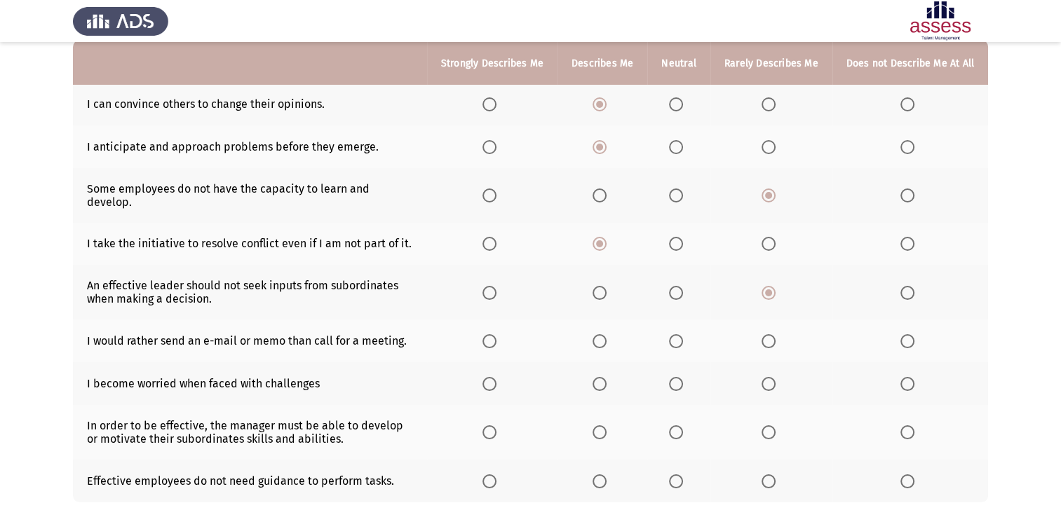
click at [770, 334] on span "Select an option" at bounding box center [768, 341] width 14 height 14
click at [770, 334] on input "Select an option" at bounding box center [768, 341] width 14 height 14
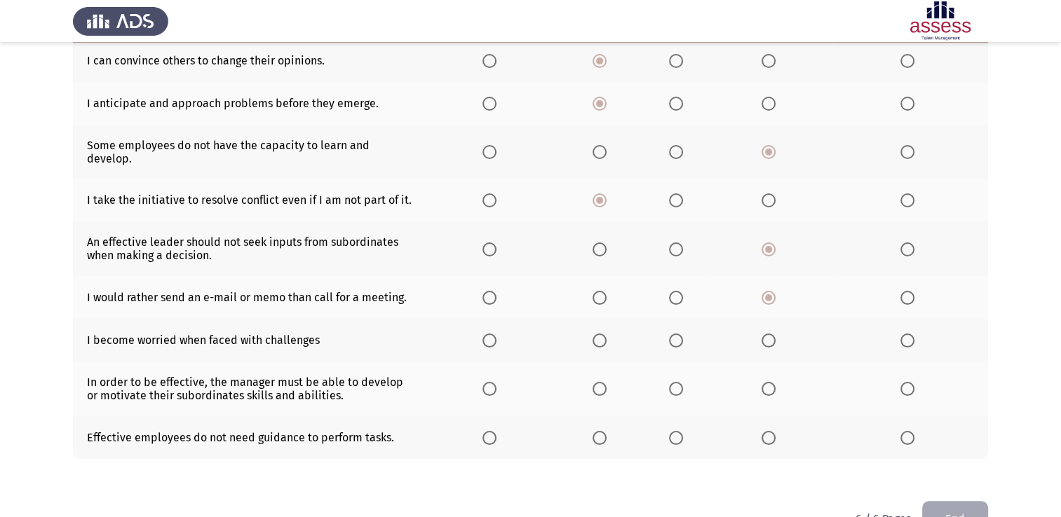
scroll to position [212, 0]
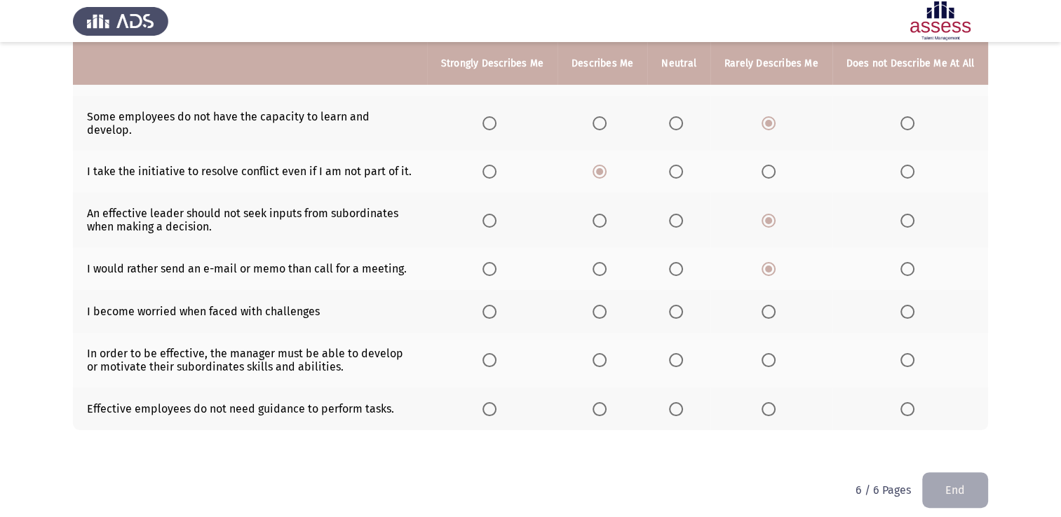
click at [772, 305] on span "Select an option" at bounding box center [768, 312] width 14 height 14
click at [772, 305] on input "Select an option" at bounding box center [768, 312] width 14 height 14
click at [908, 262] on span "Select an option" at bounding box center [907, 269] width 14 height 14
click at [908, 262] on input "Select an option" at bounding box center [907, 269] width 14 height 14
click at [606, 353] on span "Select an option" at bounding box center [599, 360] width 14 height 14
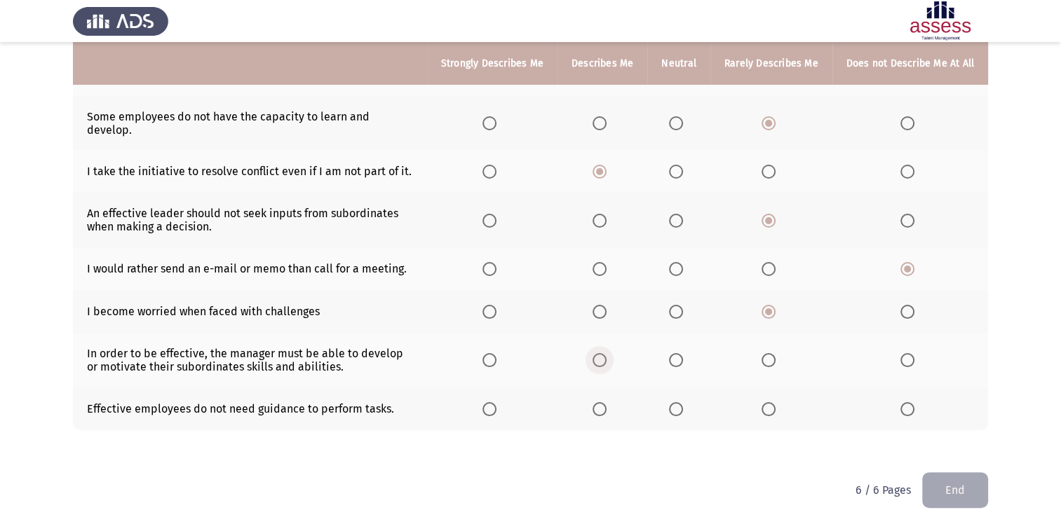
click at [606, 353] on input "Select an option" at bounding box center [599, 360] width 14 height 14
click at [768, 402] on span "Select an option" at bounding box center [768, 409] width 14 height 14
click at [768, 402] on input "Select an option" at bounding box center [768, 409] width 14 height 14
click at [955, 476] on button "End" at bounding box center [955, 490] width 66 height 36
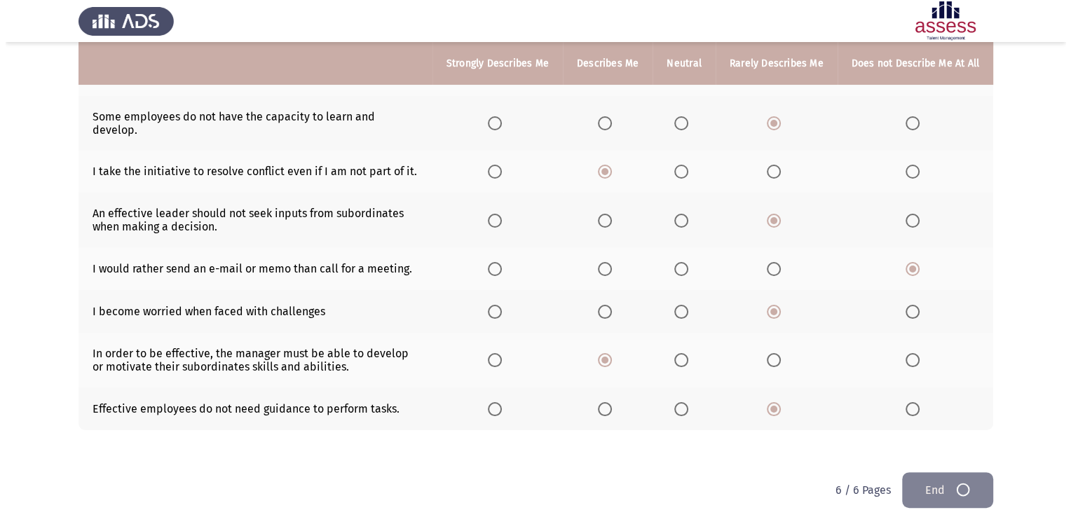
scroll to position [0, 0]
